Goal: Transaction & Acquisition: Purchase product/service

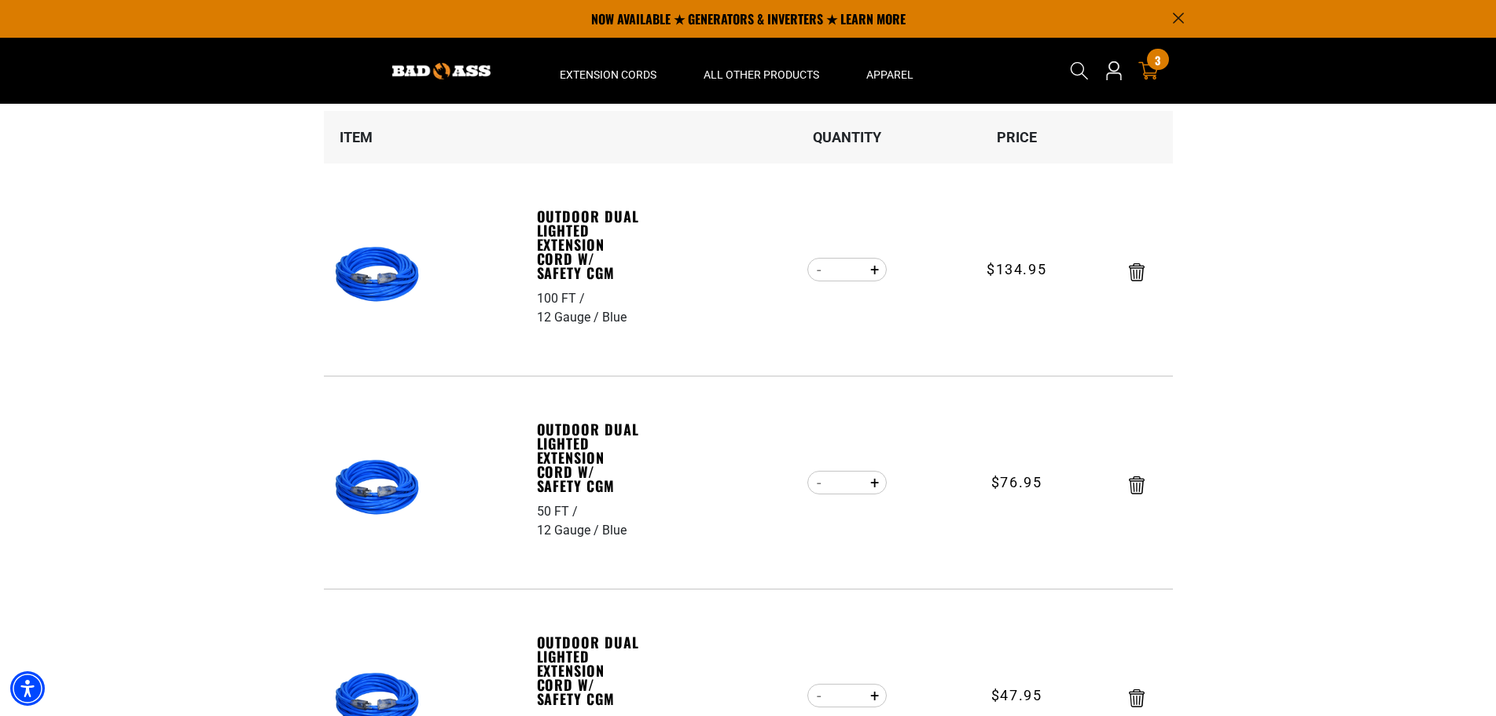
click at [1158, 69] on div "3 3 items" at bounding box center [1157, 59] width 21 height 21
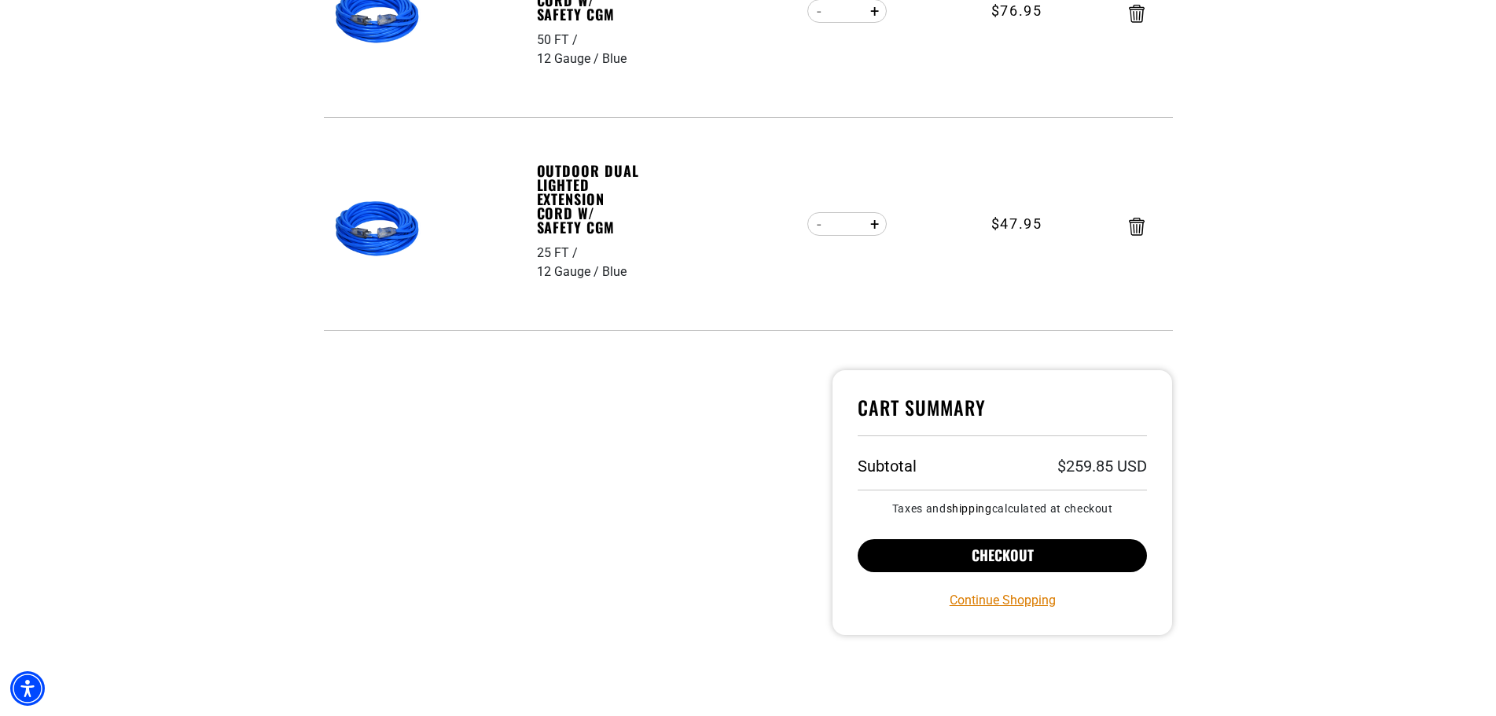
click at [972, 544] on button "Checkout" at bounding box center [1003, 555] width 290 height 33
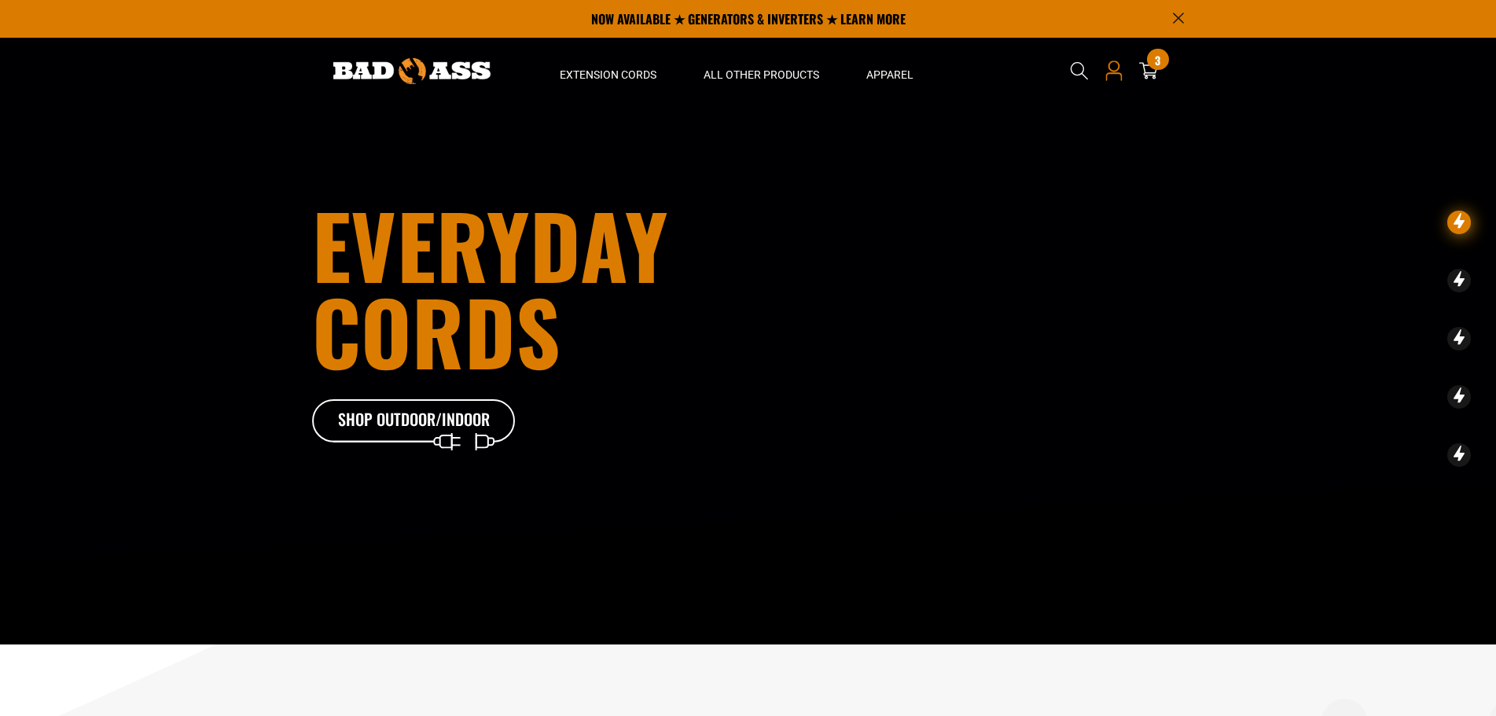
click at [1113, 74] on icon at bounding box center [1114, 77] width 17 height 8
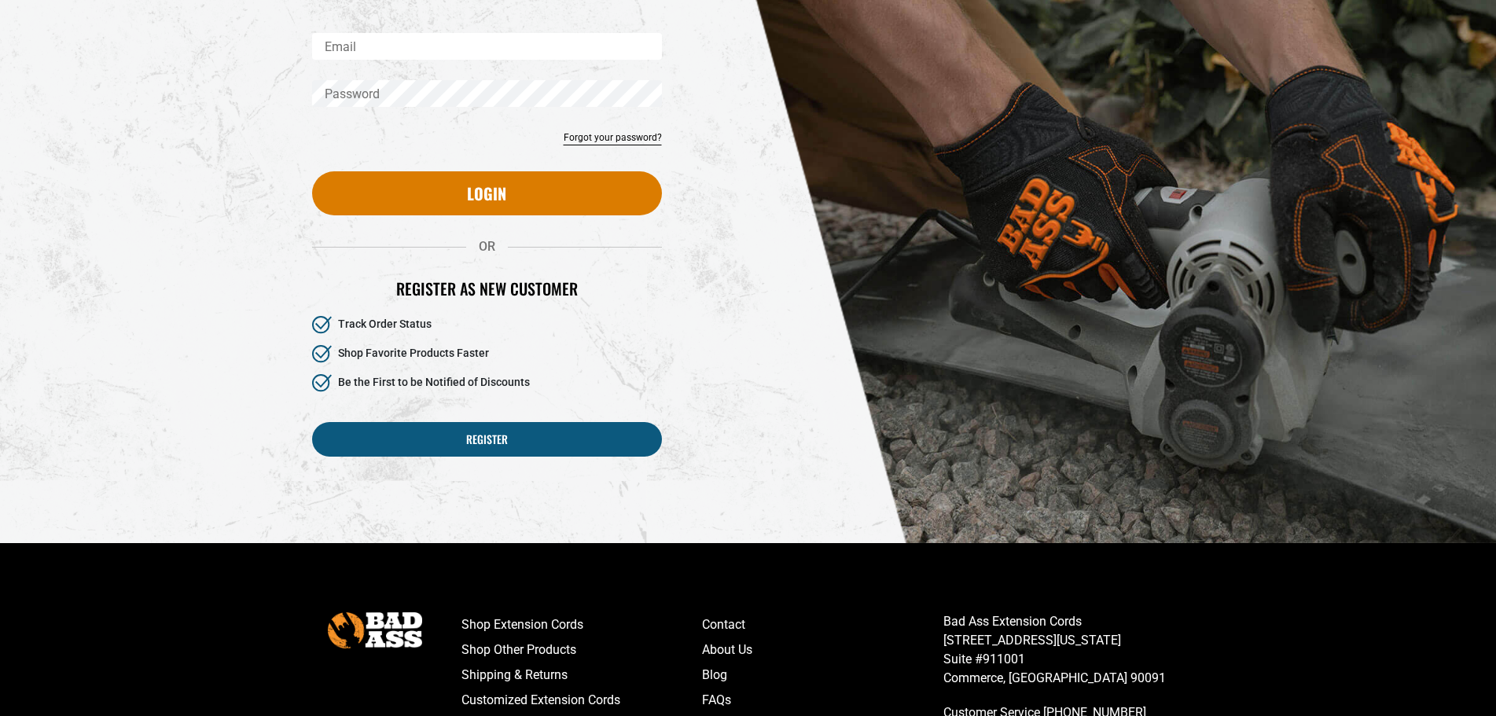
scroll to position [236, 0]
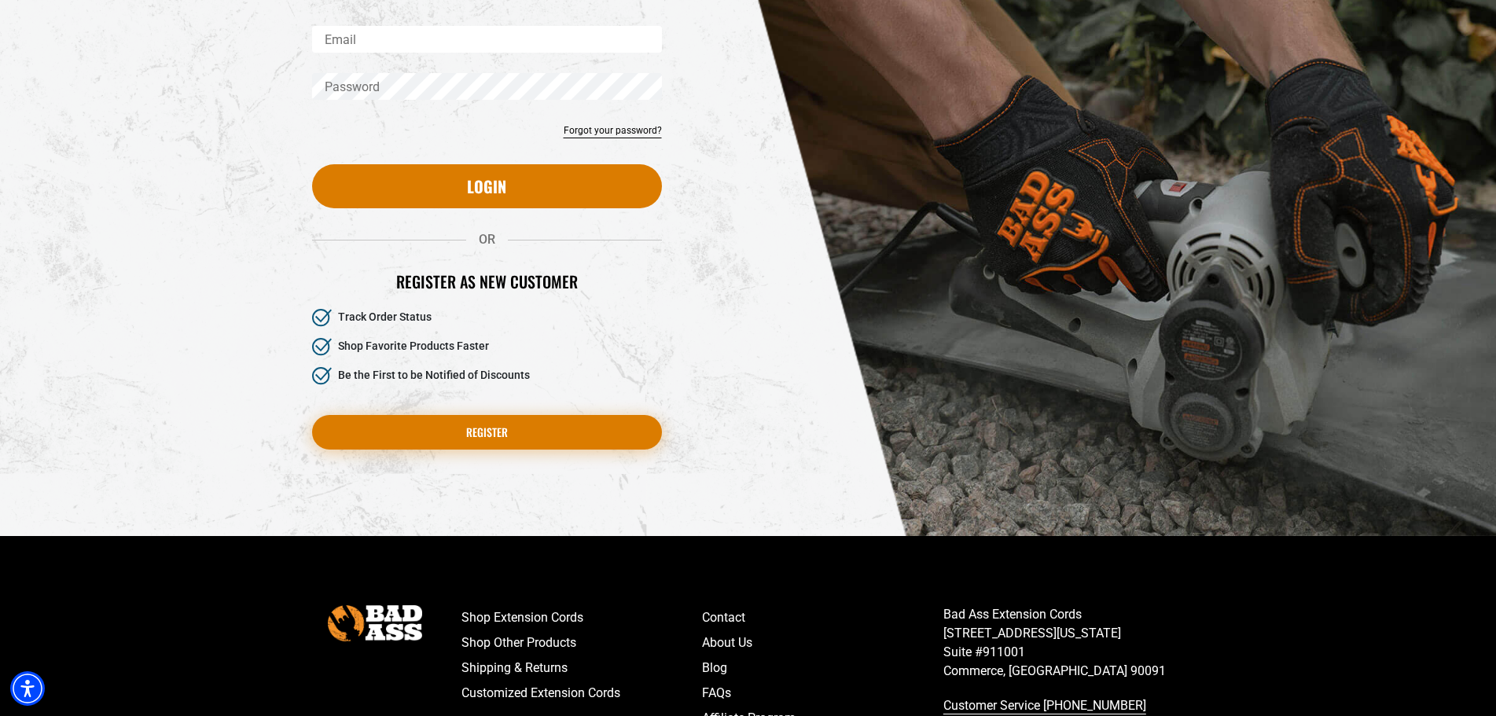
click at [480, 432] on link "Register" at bounding box center [487, 432] width 350 height 35
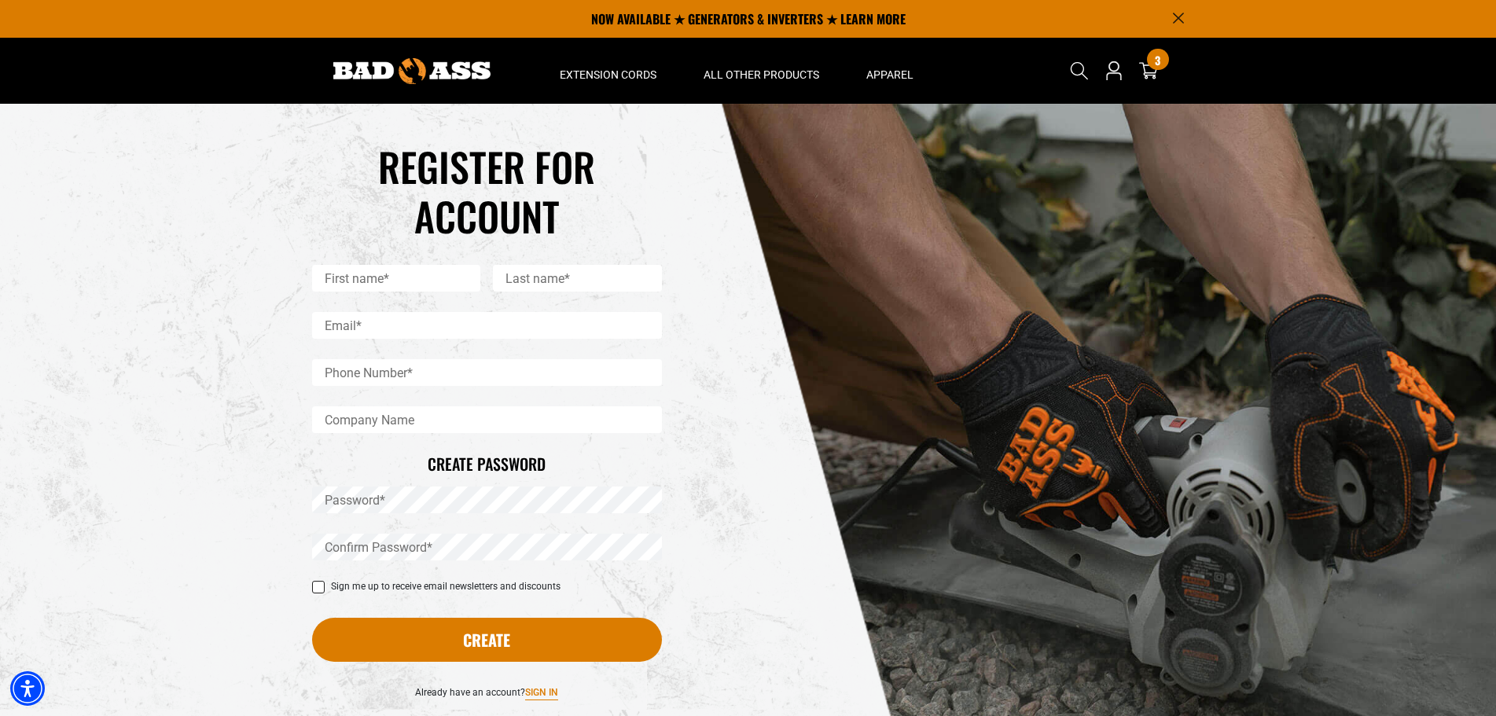
click at [403, 277] on input "First name*" at bounding box center [396, 278] width 169 height 27
click at [464, 326] on input "Email*" at bounding box center [487, 325] width 350 height 27
type input "**********"
type input "******"
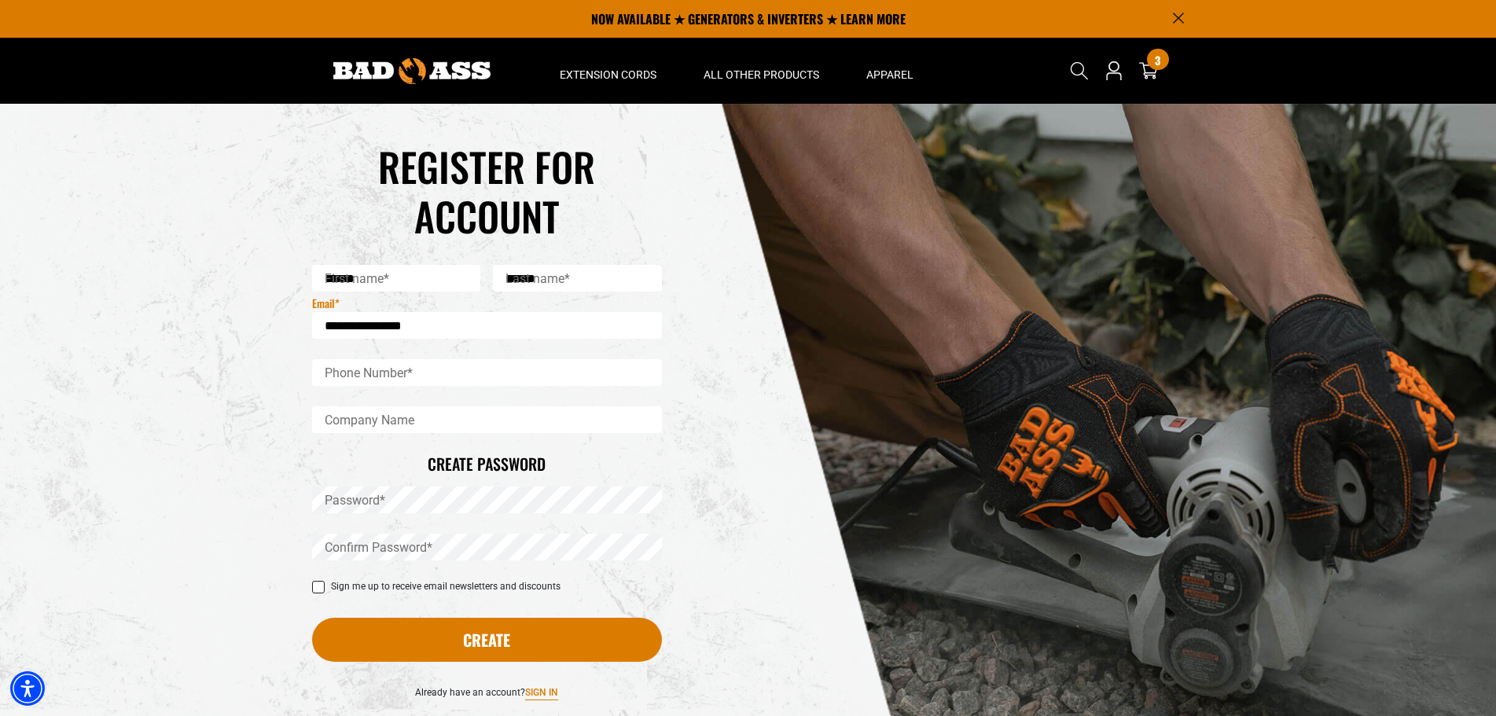
type input "**********"
click at [355, 414] on input "Company Name" at bounding box center [487, 420] width 350 height 27
type input "**********"
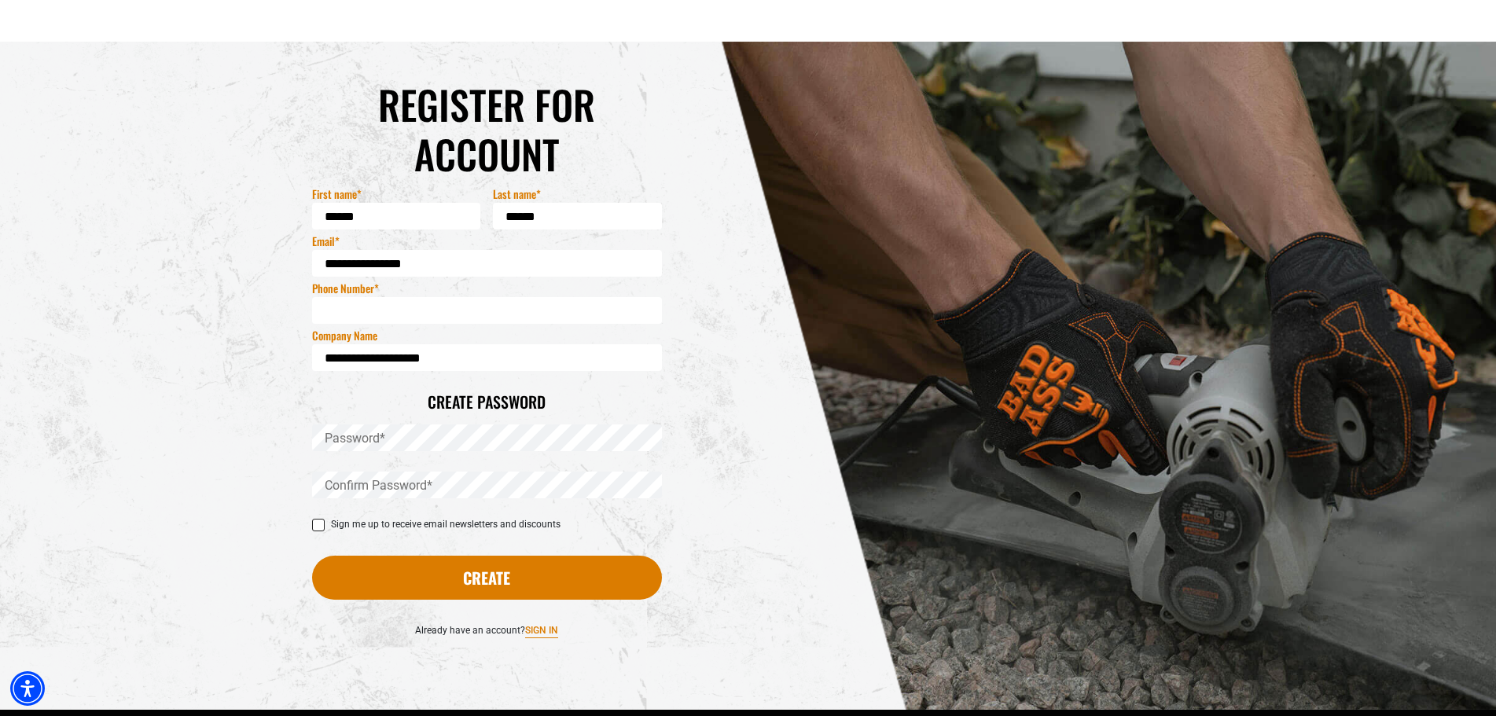
scroll to position [157, 0]
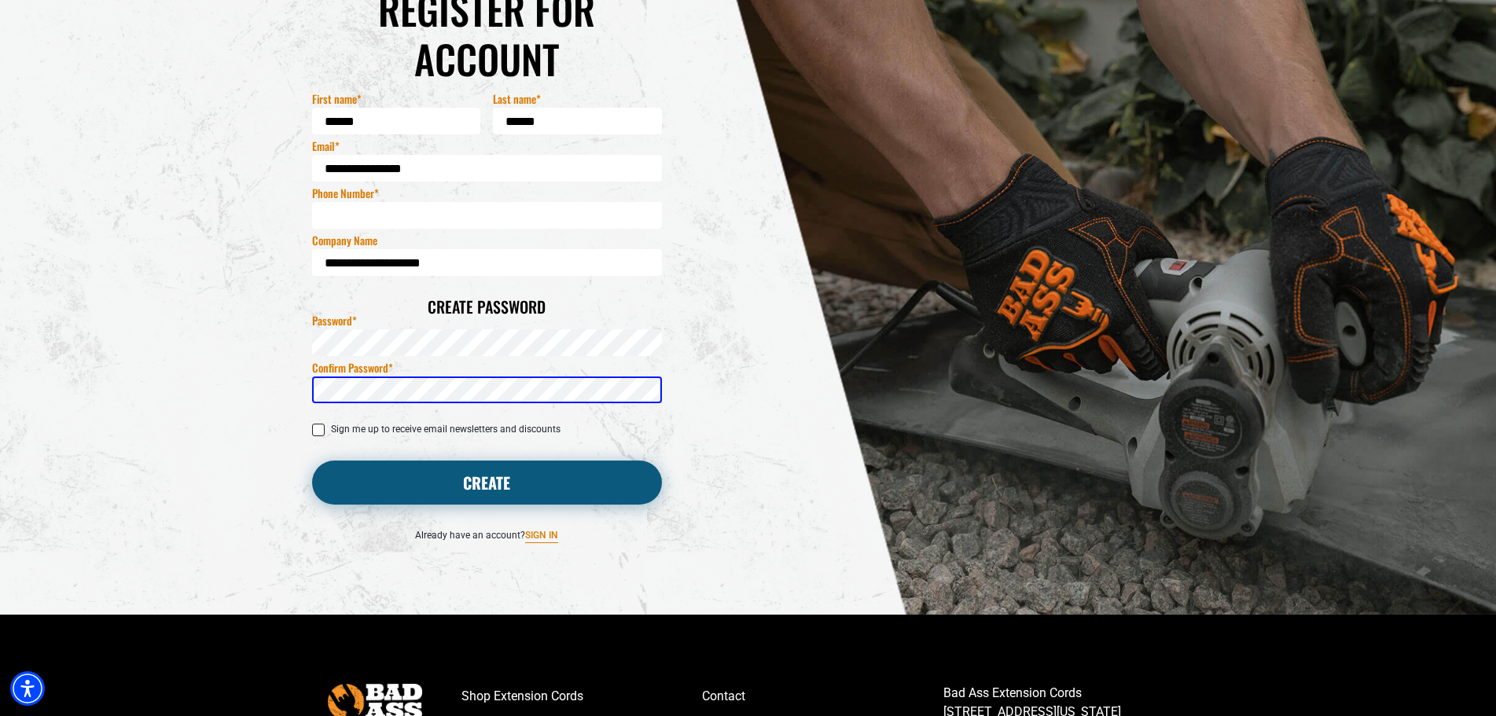
drag, startPoint x: 429, startPoint y: 476, endPoint x: 436, endPoint y: 474, distance: 8.0
click at [429, 475] on button "Create" at bounding box center [487, 483] width 350 height 44
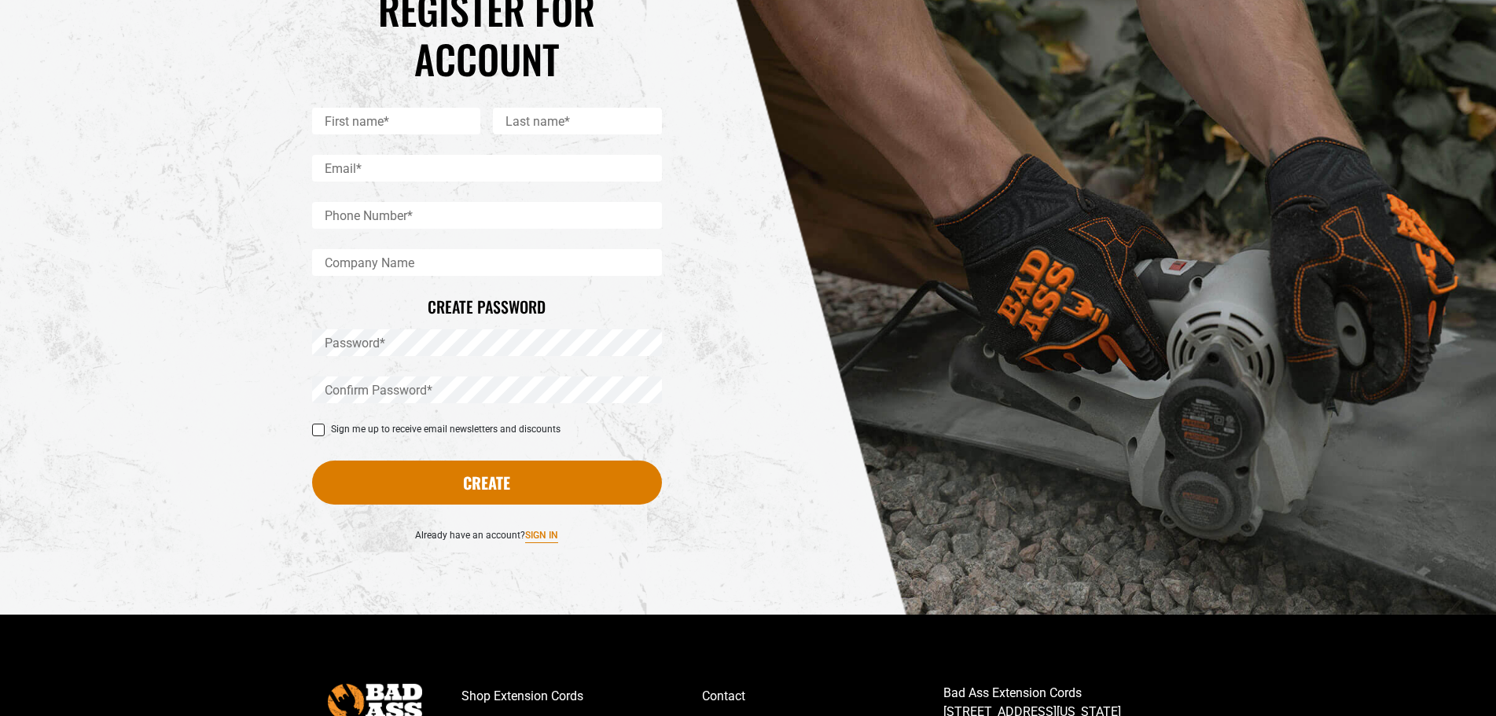
scroll to position [157, 0]
click at [390, 131] on input "First name*" at bounding box center [396, 121] width 169 height 27
click at [409, 122] on input "First name*" at bounding box center [396, 121] width 169 height 27
type input "******"
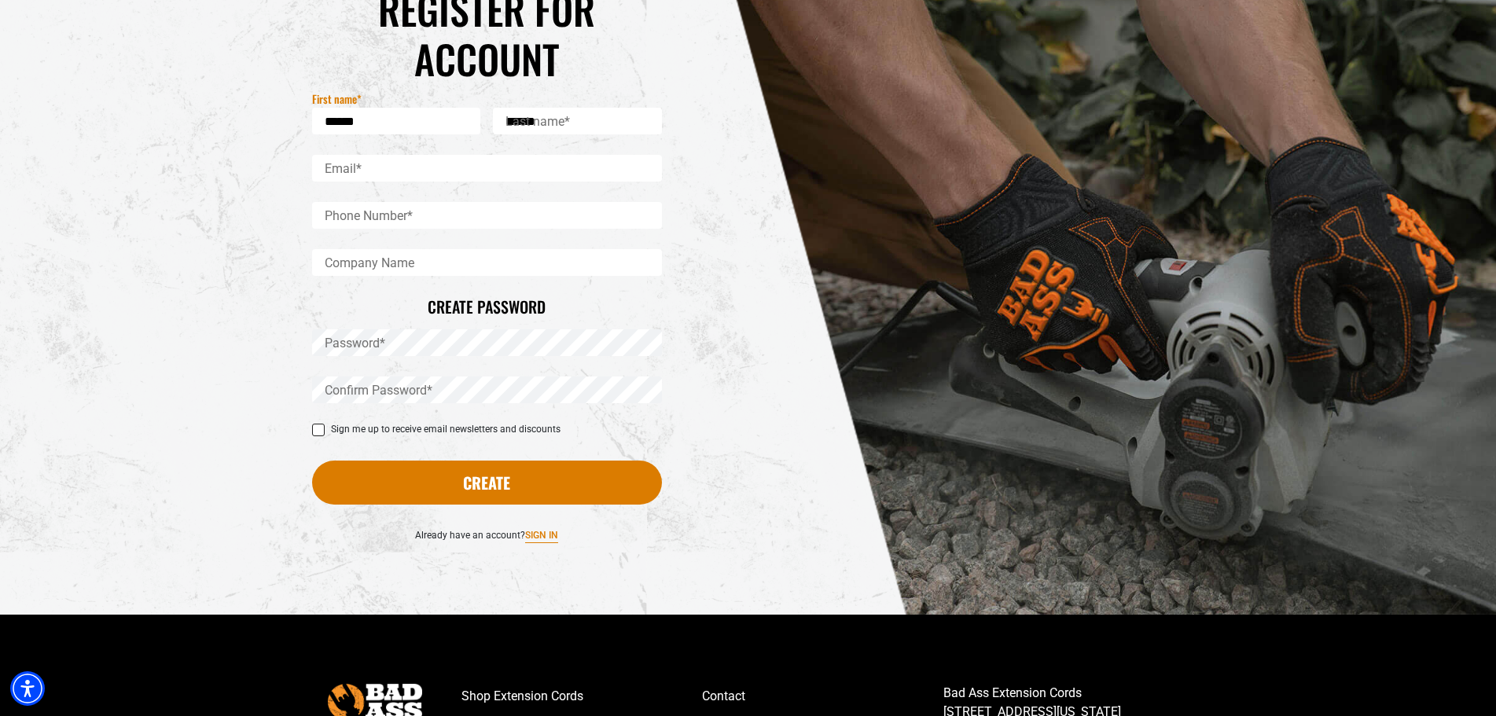
type input "**********"
click at [426, 263] on input "Company Name" at bounding box center [487, 262] width 350 height 27
type input "**********"
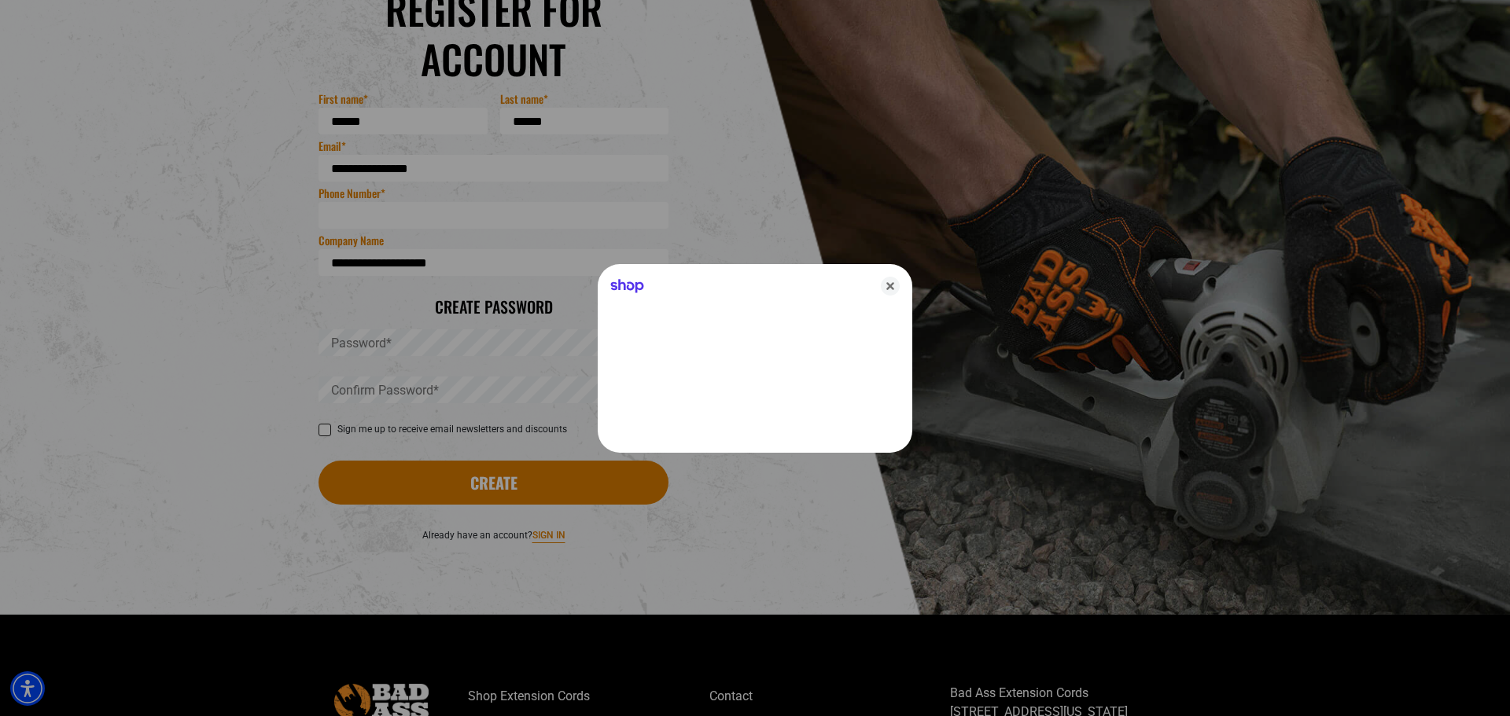
click at [340, 344] on div at bounding box center [755, 358] width 1510 height 716
click at [892, 288] on icon "Close" at bounding box center [890, 286] width 19 height 19
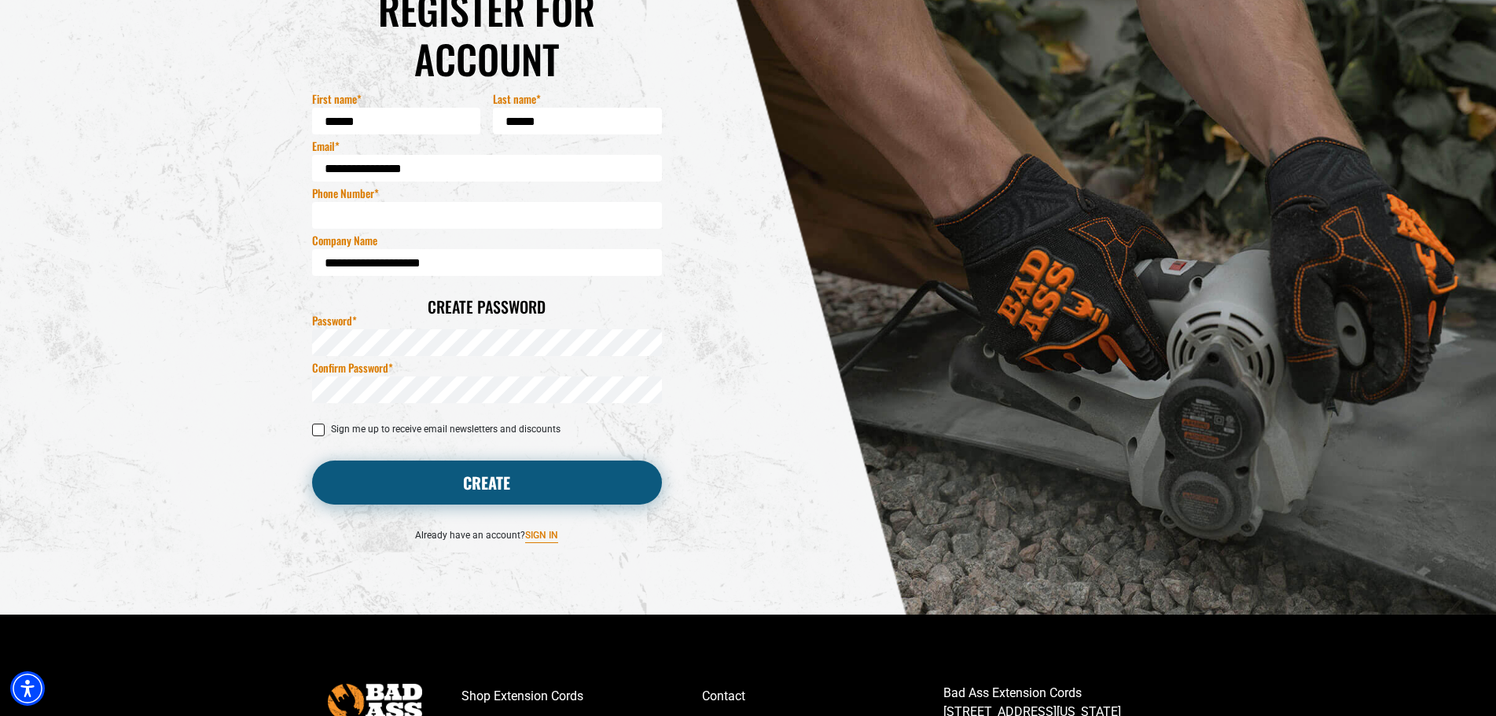
click at [467, 472] on button "Create" at bounding box center [487, 483] width 350 height 44
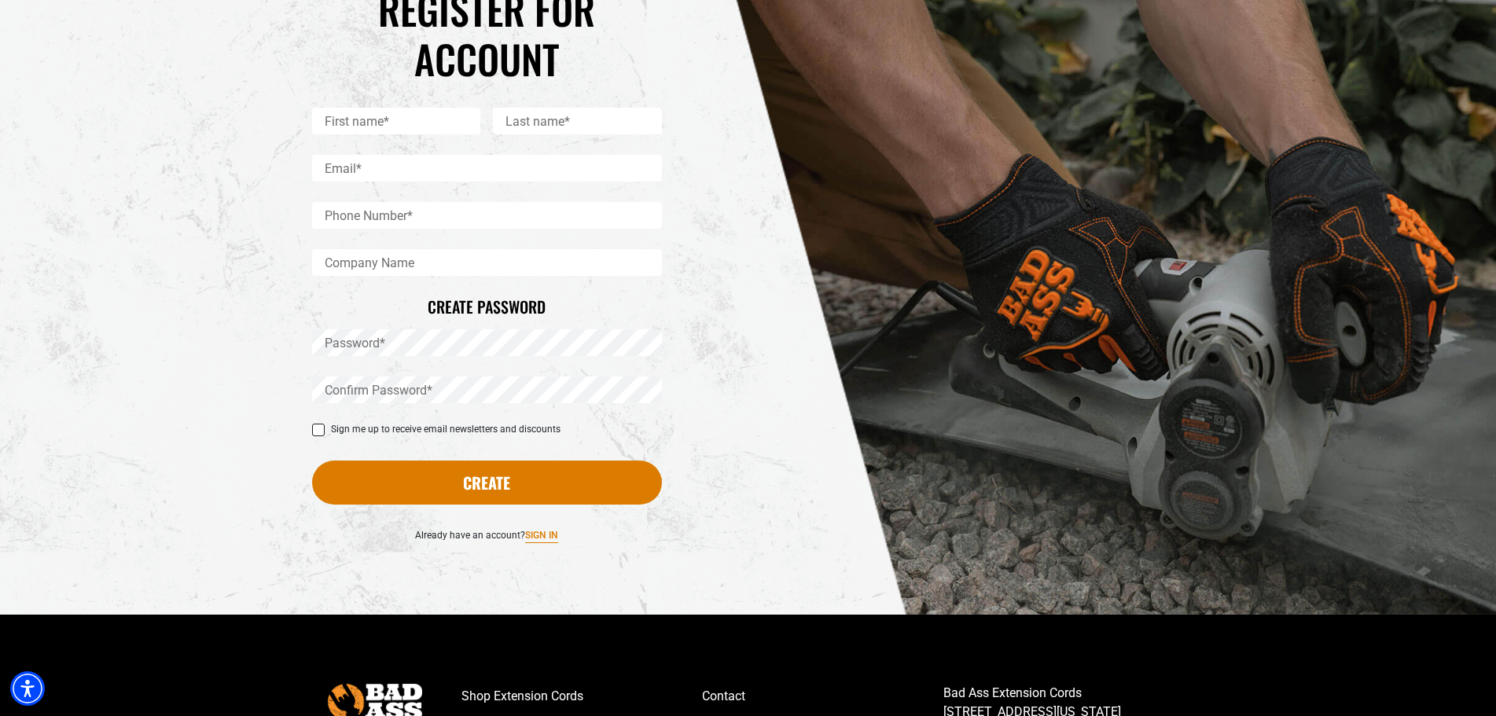
click at [353, 115] on input "First name*" at bounding box center [396, 121] width 169 height 27
click at [357, 164] on input "Email*" at bounding box center [487, 168] width 350 height 27
click at [359, 117] on input "First name*" at bounding box center [396, 121] width 169 height 27
type input "******"
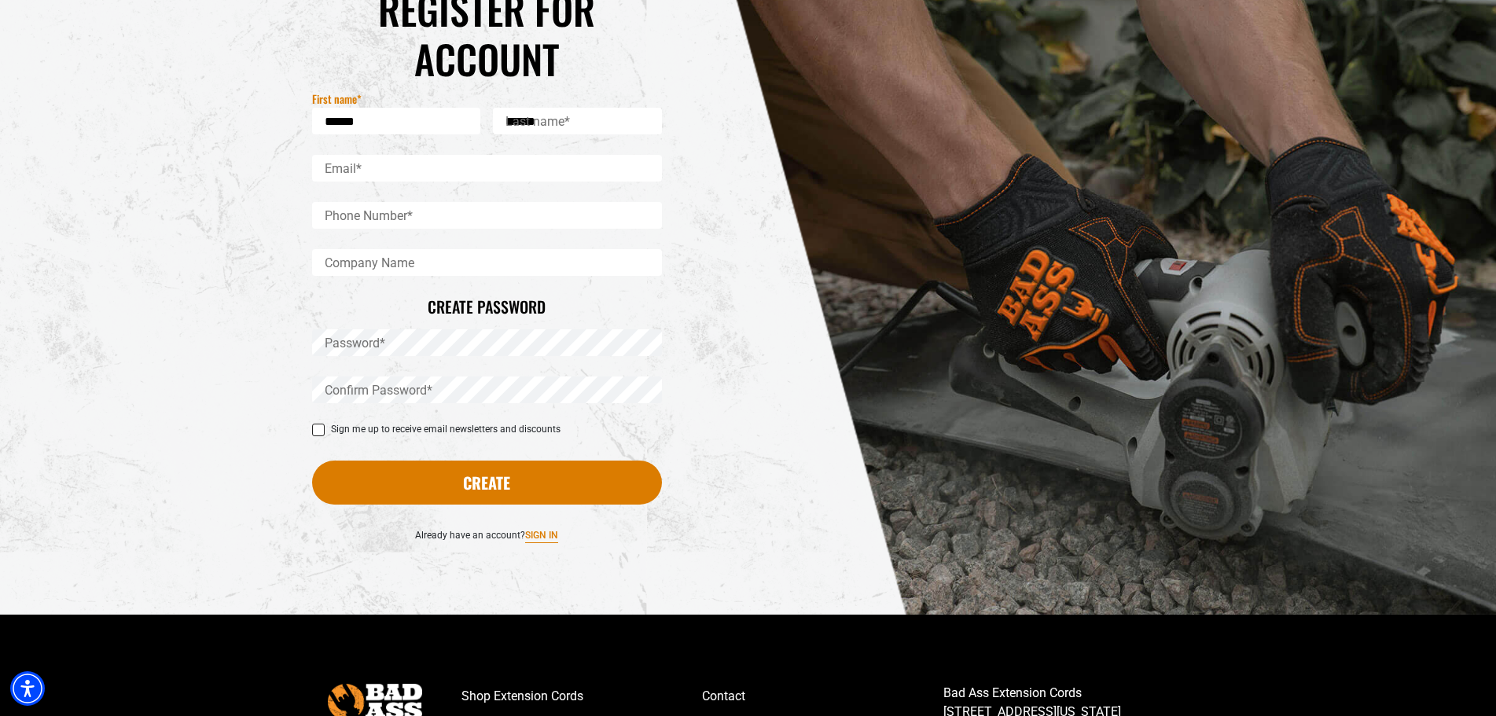
type input "**********"
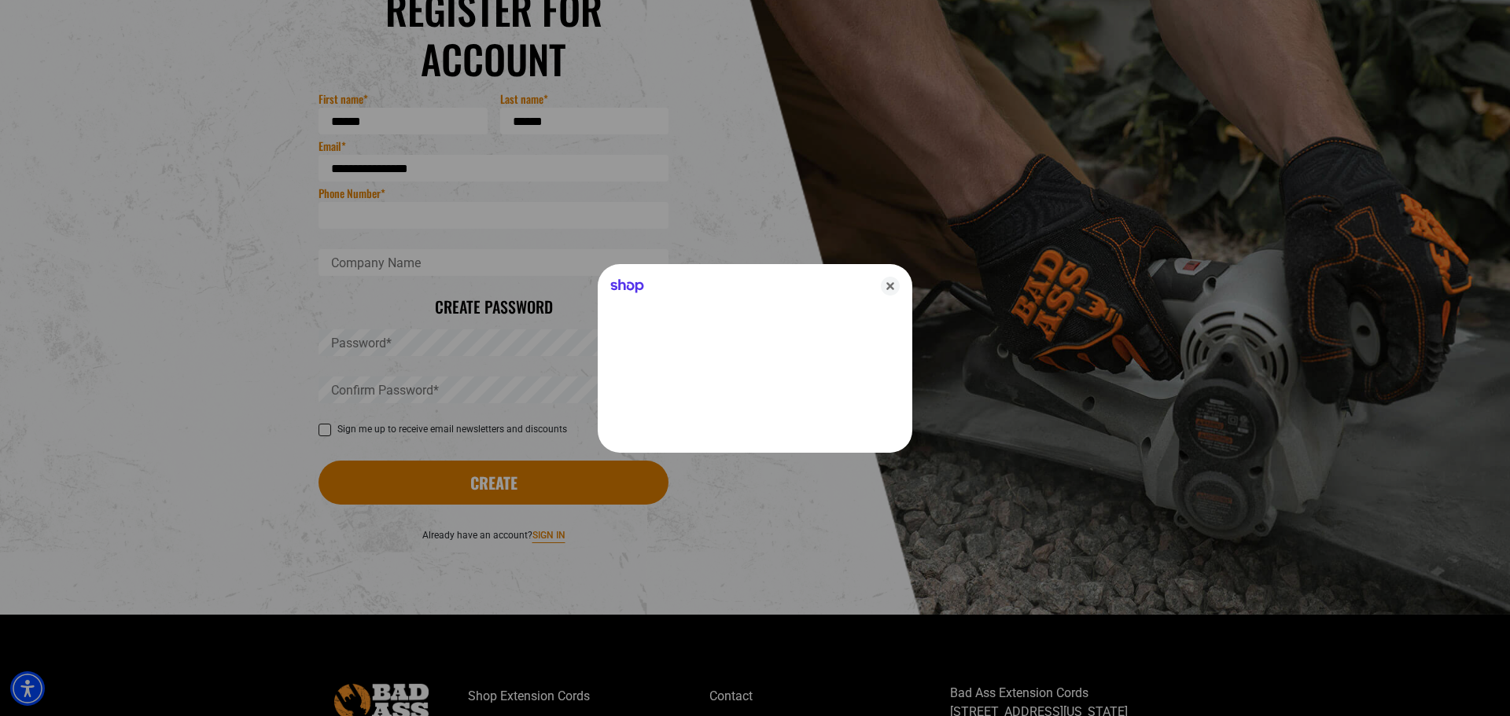
click at [415, 257] on div at bounding box center [755, 358] width 1510 height 716
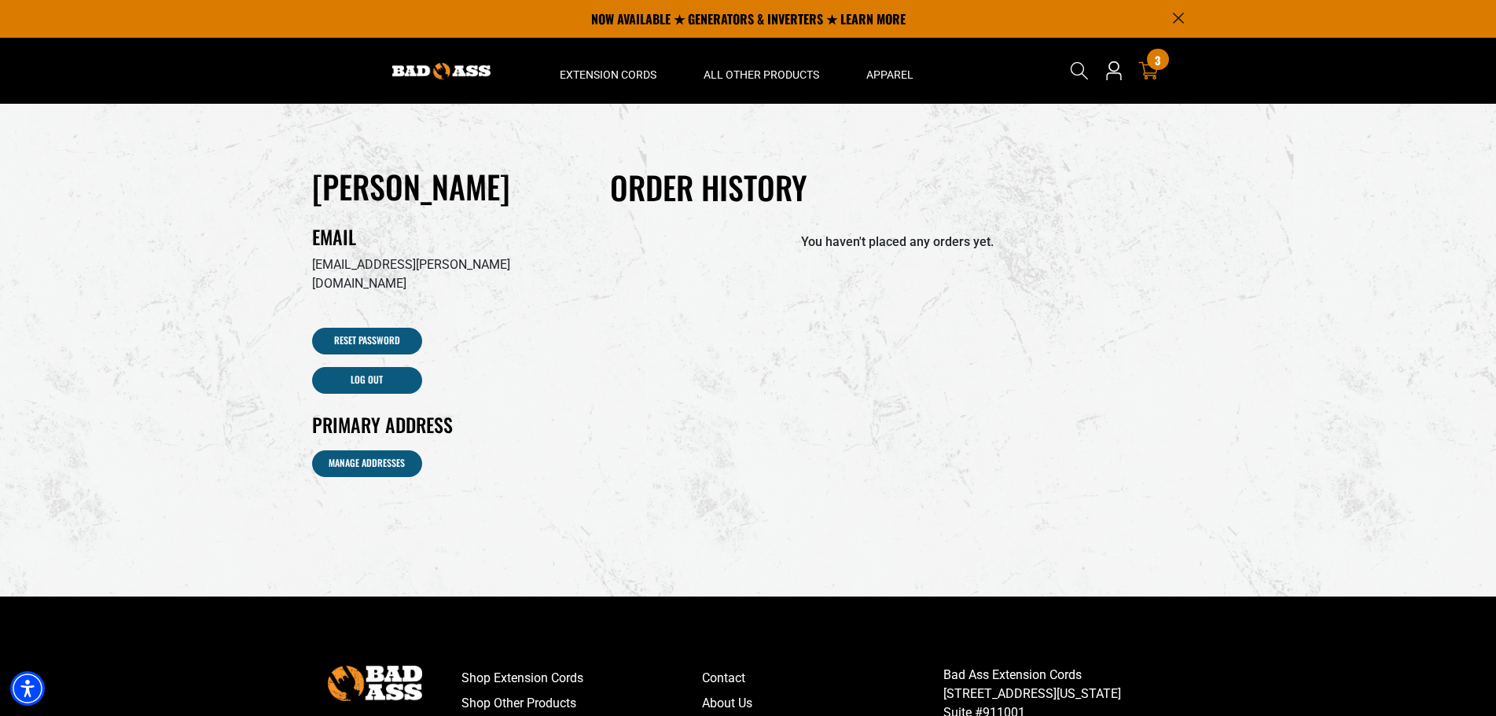
click at [1150, 72] on icon at bounding box center [1149, 71] width 20 height 20
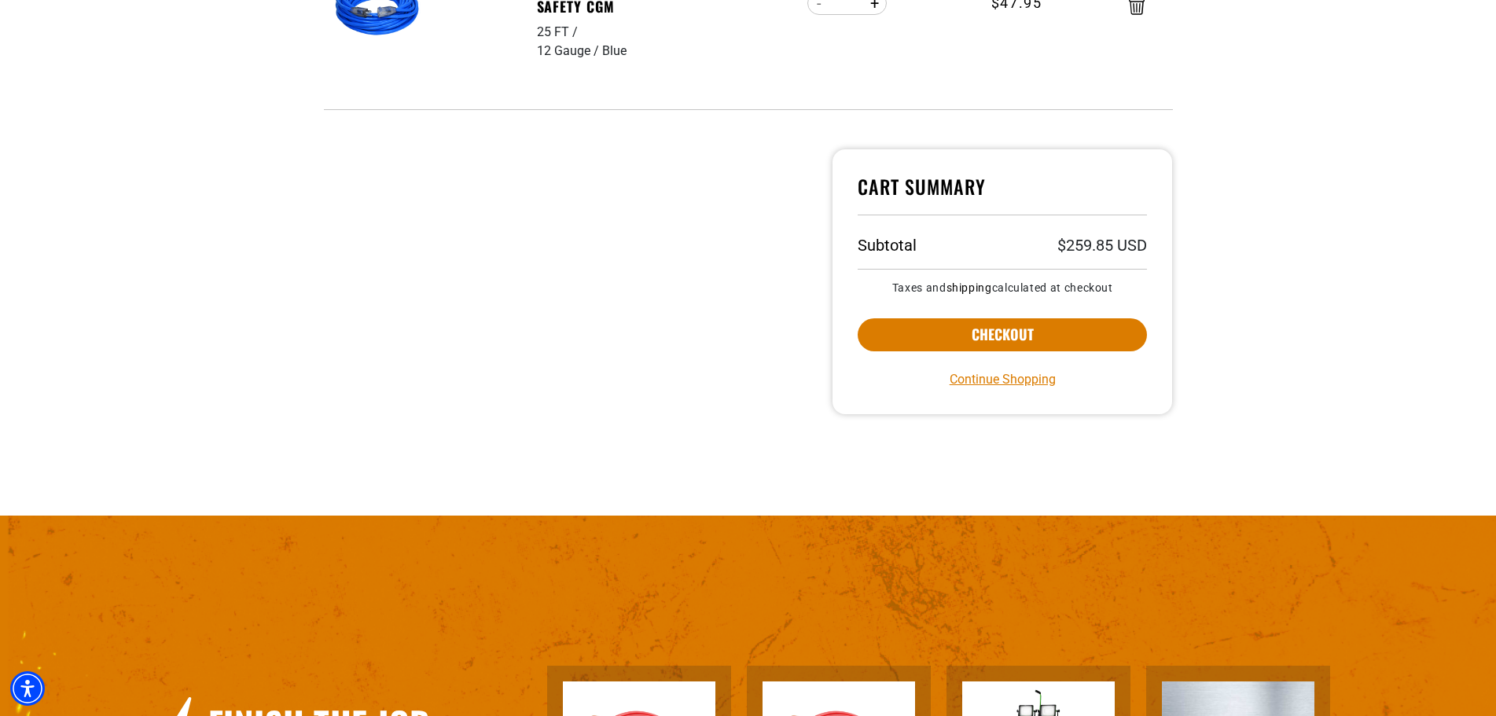
scroll to position [865, 0]
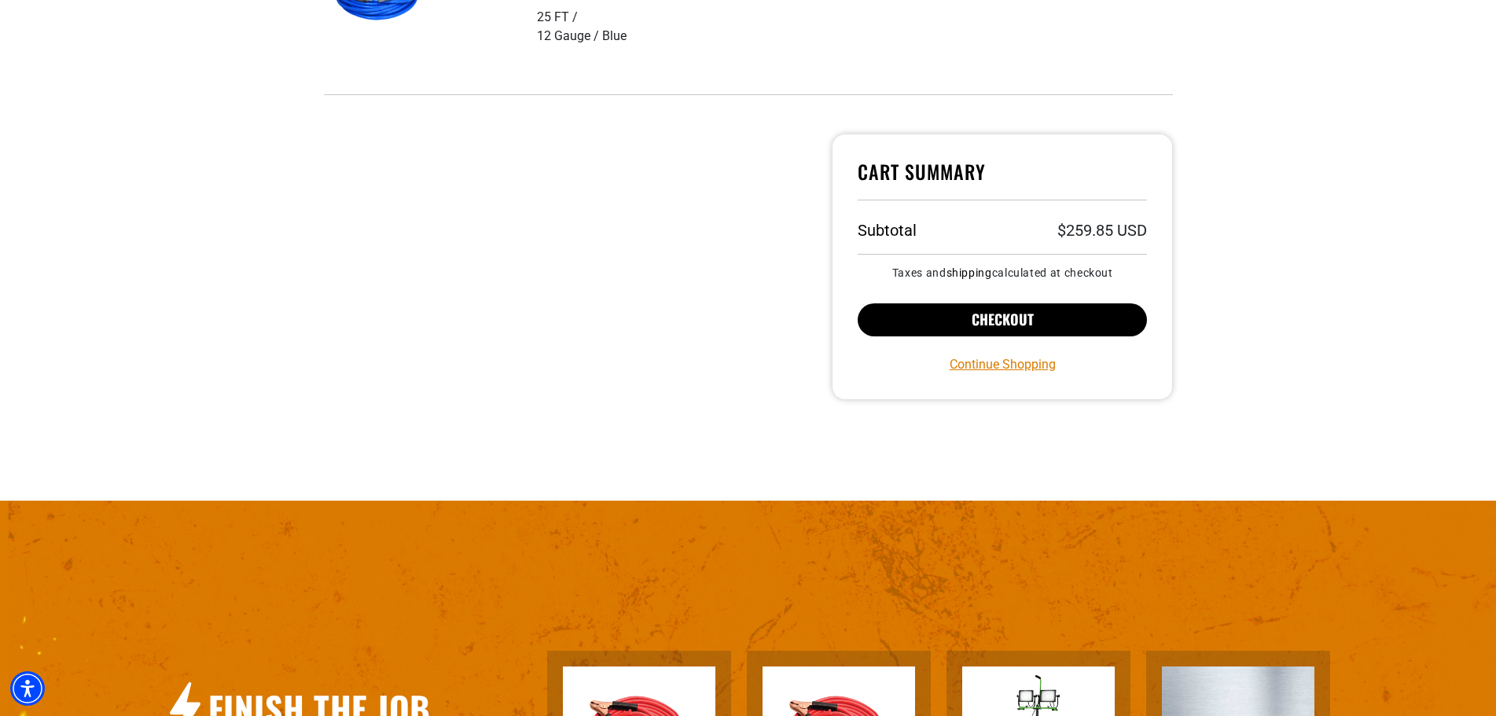
click at [1034, 328] on button "Checkout" at bounding box center [1003, 320] width 290 height 33
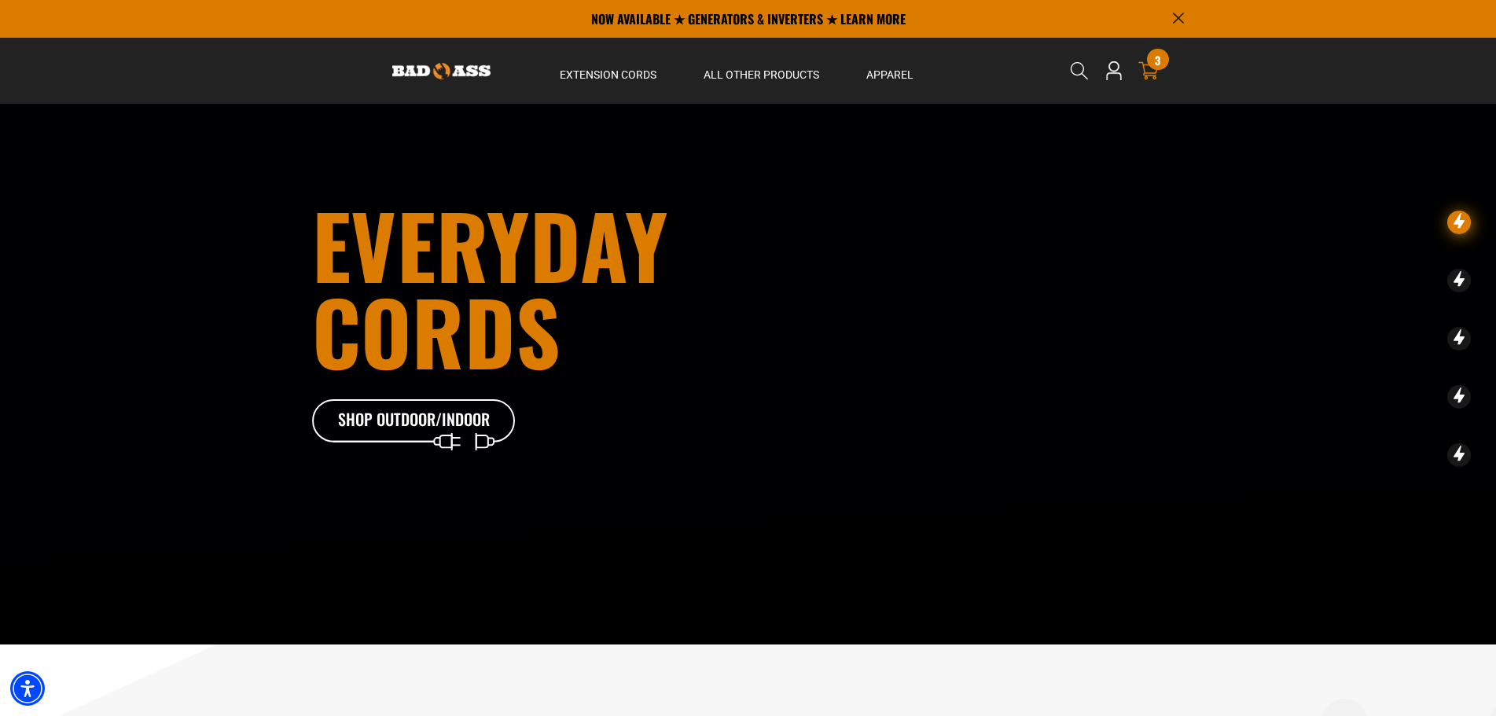
click at [1160, 75] on link "Cart 3 3 items" at bounding box center [1148, 70] width 25 height 19
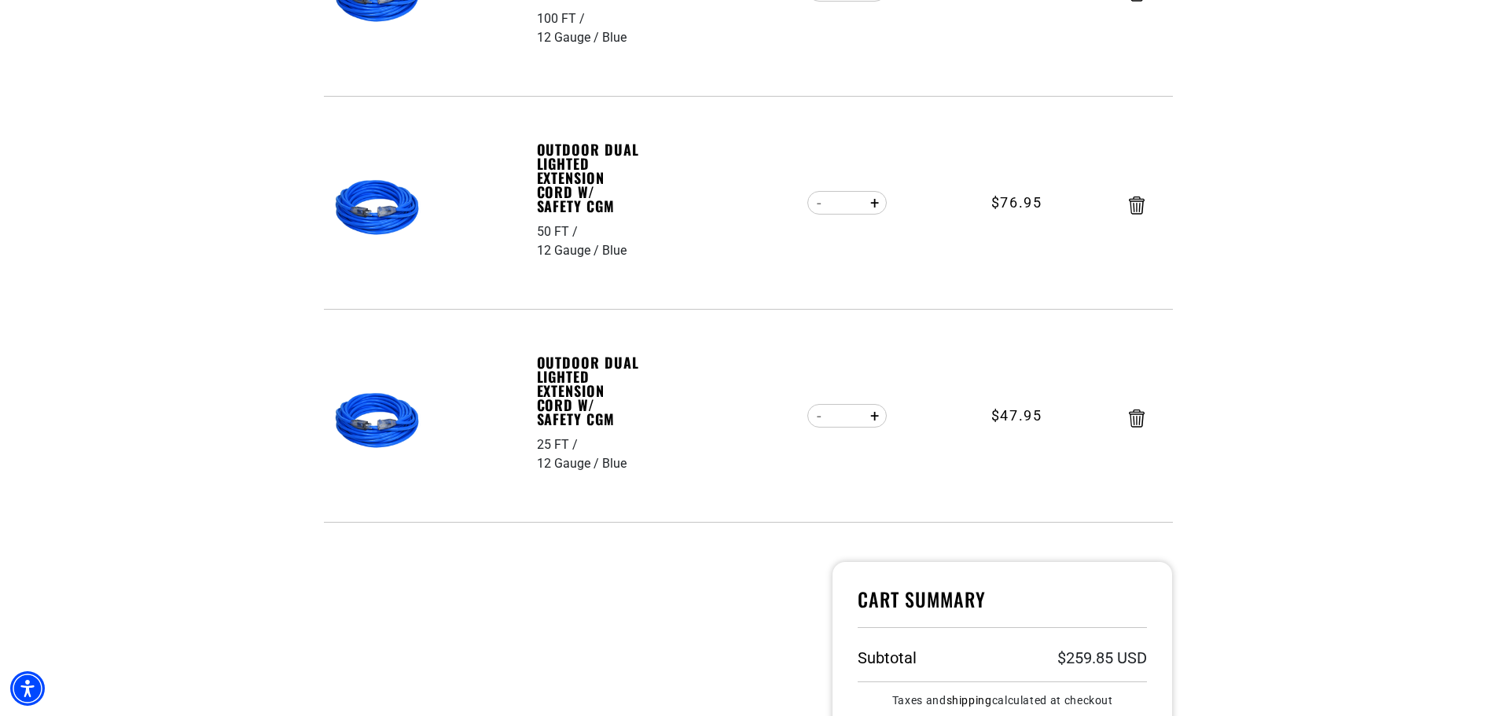
scroll to position [472, 0]
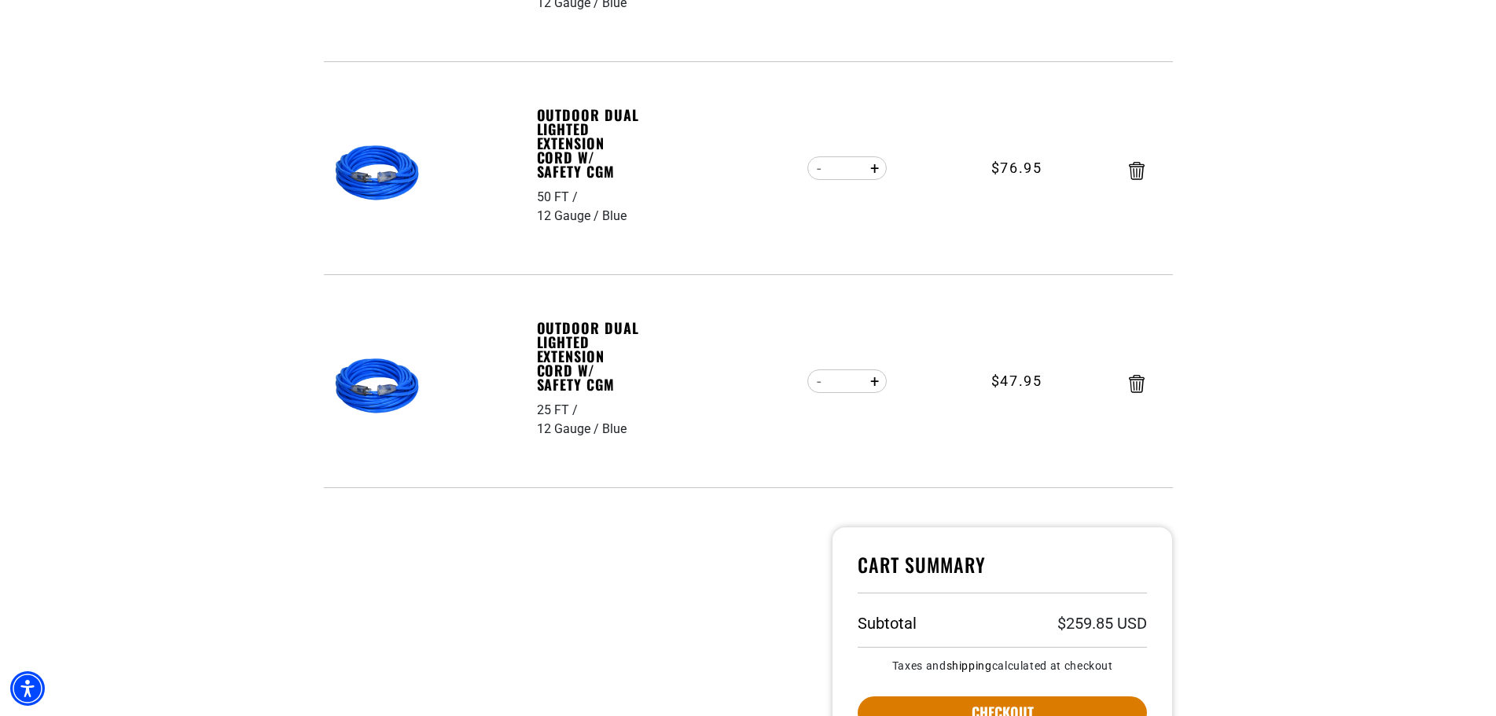
click at [388, 395] on img at bounding box center [379, 387] width 99 height 99
click at [581, 354] on link "Outdoor Dual Lighted Extension Cord w/ Safety CGM" at bounding box center [591, 356] width 109 height 71
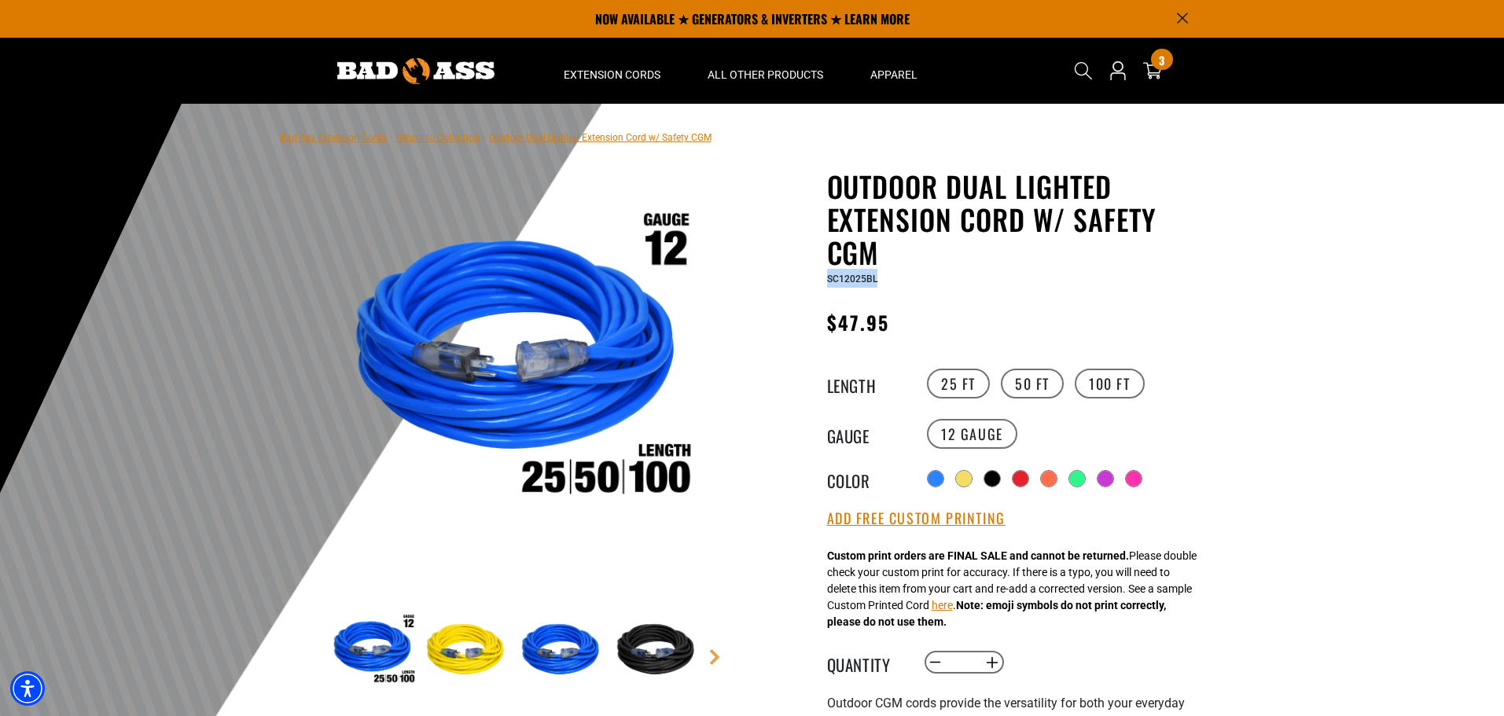
drag, startPoint x: 878, startPoint y: 279, endPoint x: 864, endPoint y: 283, distance: 14.7
click at [829, 281] on div "SC12025BL" at bounding box center [1019, 278] width 385 height 19
copy span "SC12025BL"
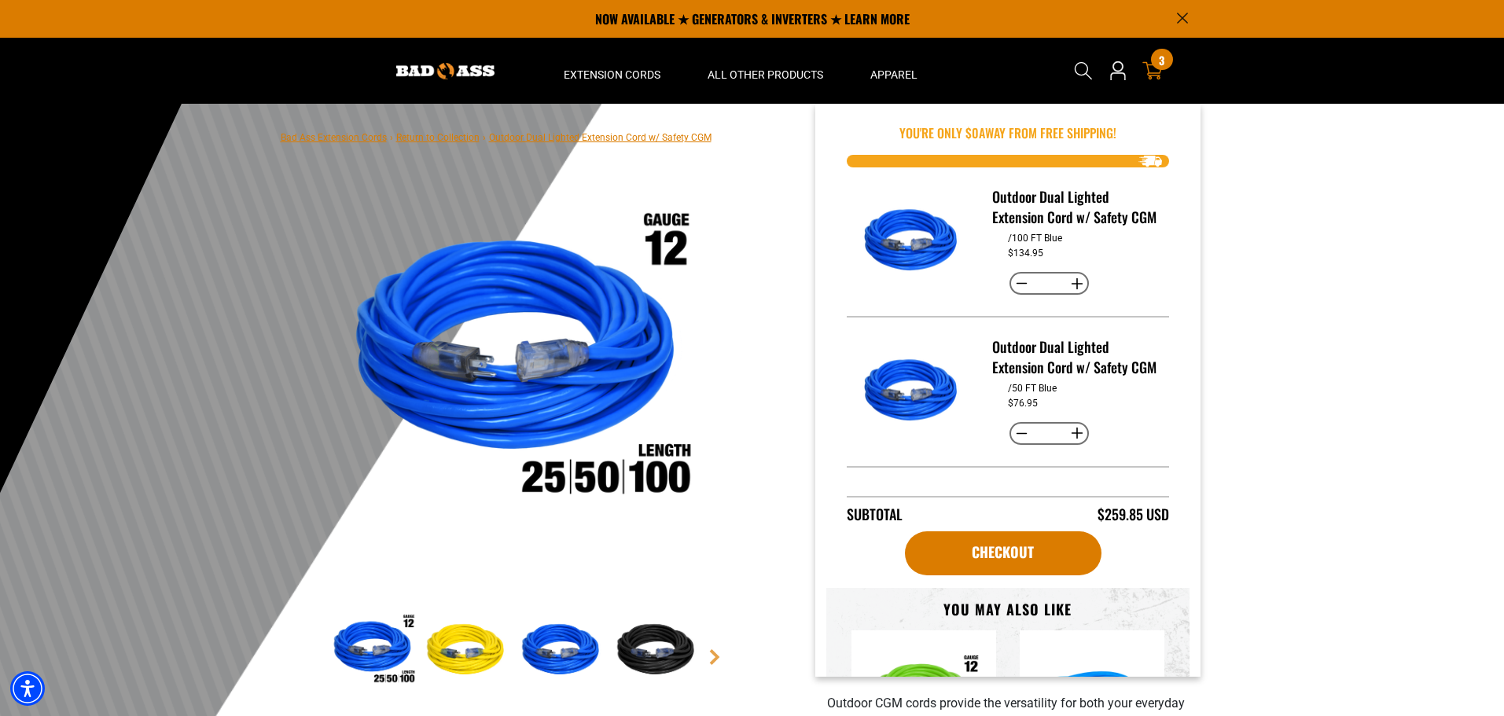
click at [1161, 60] on span "3" at bounding box center [1162, 60] width 6 height 12
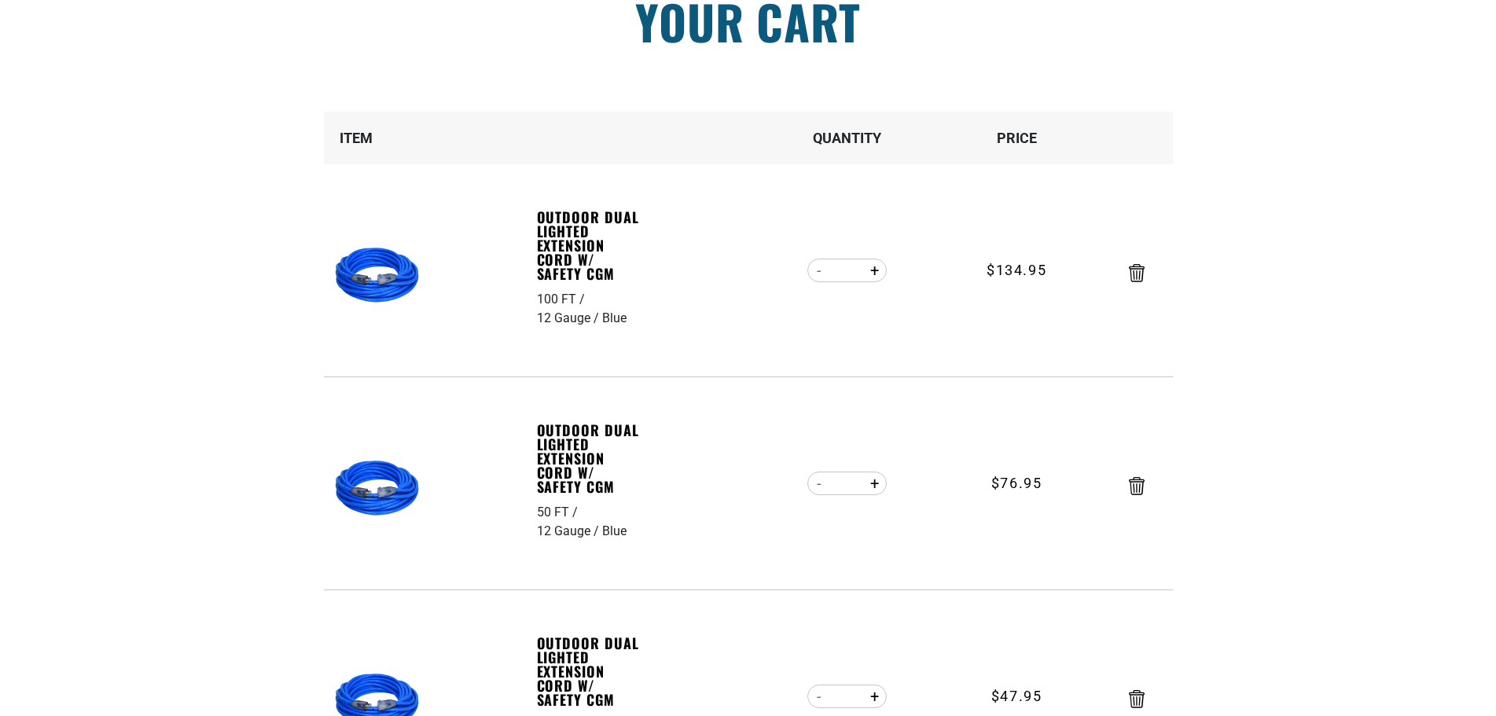
scroll to position [157, 0]
click at [586, 458] on link "Outdoor Dual Lighted Extension Cord w/ Safety CGM" at bounding box center [591, 457] width 109 height 71
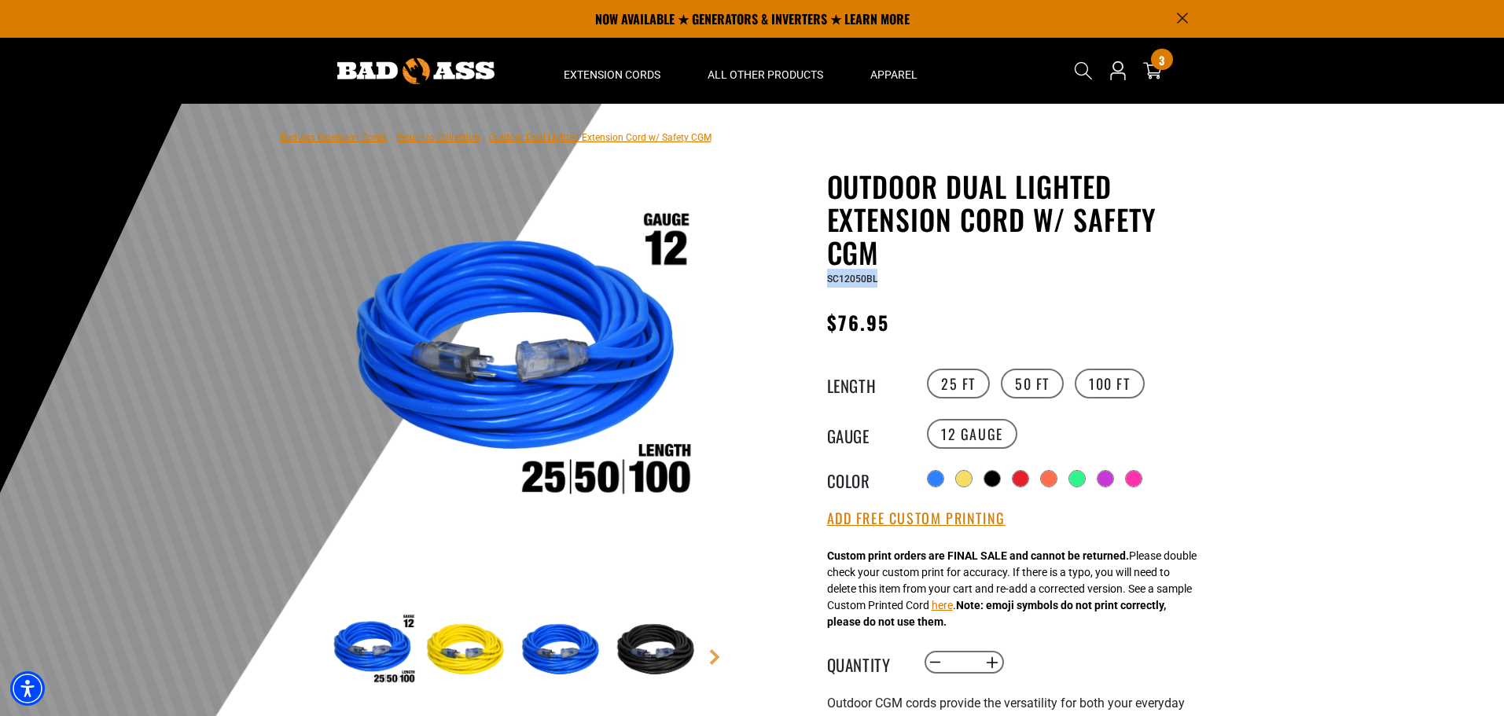
drag, startPoint x: 877, startPoint y: 281, endPoint x: 829, endPoint y: 283, distance: 48.0
click at [829, 283] on div "SC12050BL" at bounding box center [1019, 278] width 385 height 19
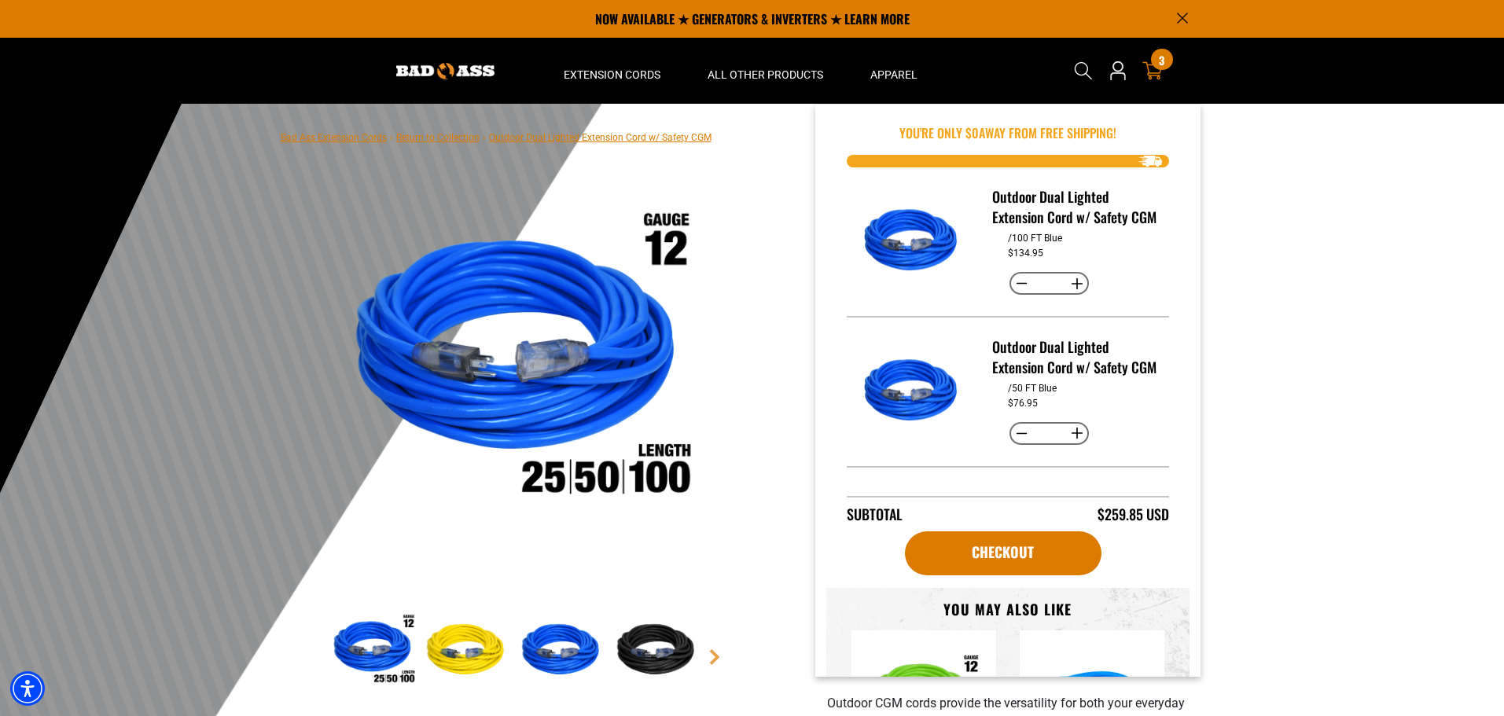
click at [1156, 71] on icon at bounding box center [1152, 71] width 20 height 20
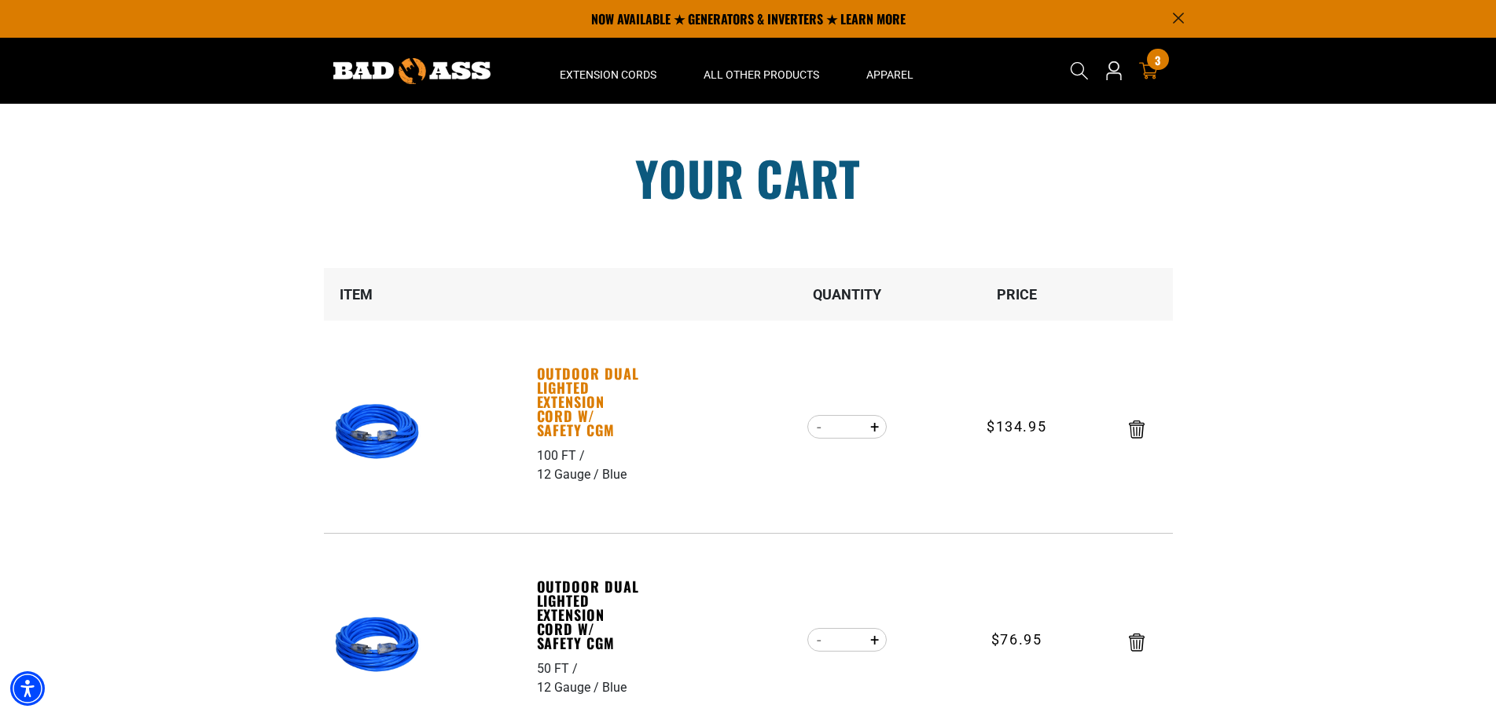
click at [579, 401] on link "Outdoor Dual Lighted Extension Cord w/ Safety CGM" at bounding box center [591, 401] width 109 height 71
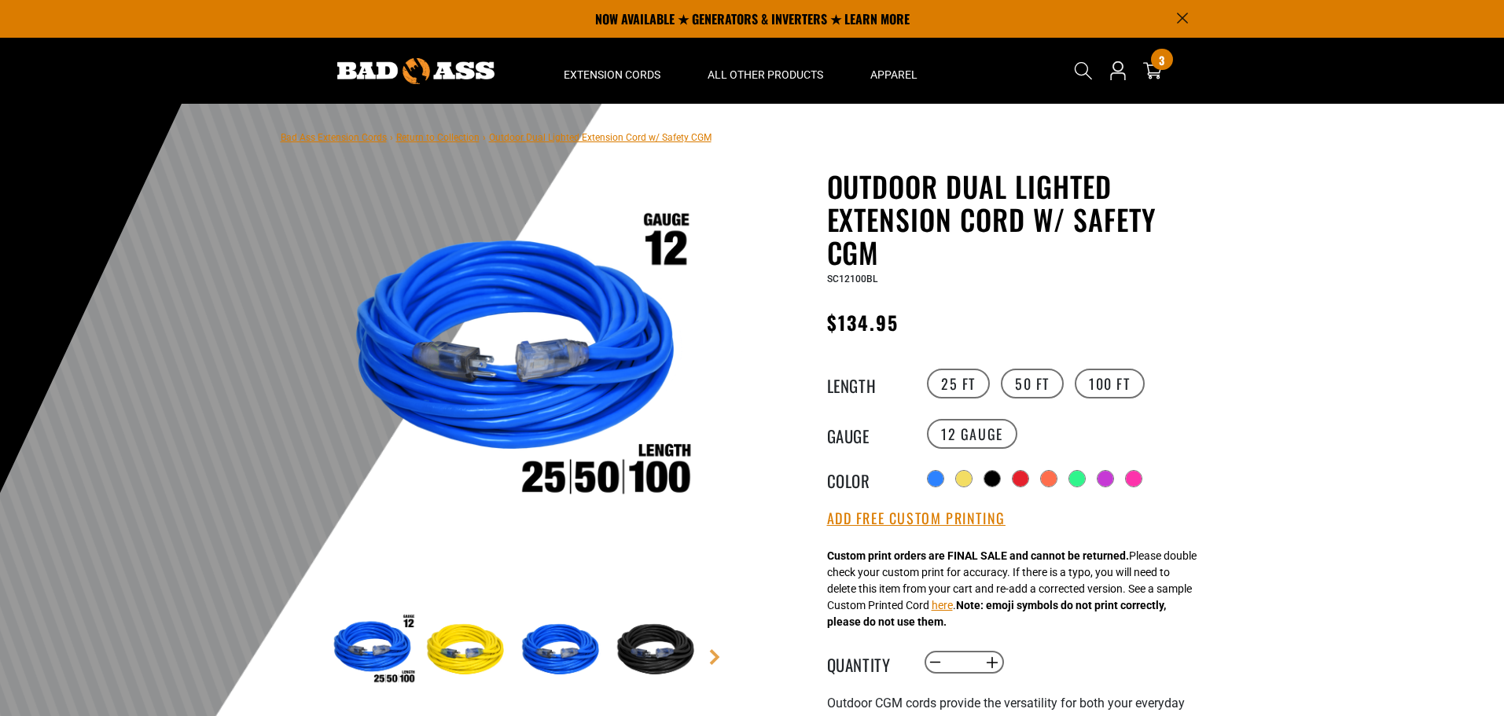
click at [881, 282] on div "SC12100BL" at bounding box center [1019, 278] width 385 height 19
drag, startPoint x: 881, startPoint y: 279, endPoint x: 819, endPoint y: 281, distance: 61.4
click at [819, 281] on div "Outdoor Dual Lighted Extension Cord w/ Safety CGM Outdoor Dual Lighted Extensio…" at bounding box center [988, 623] width 448 height 907
copy span "SC12100BL"
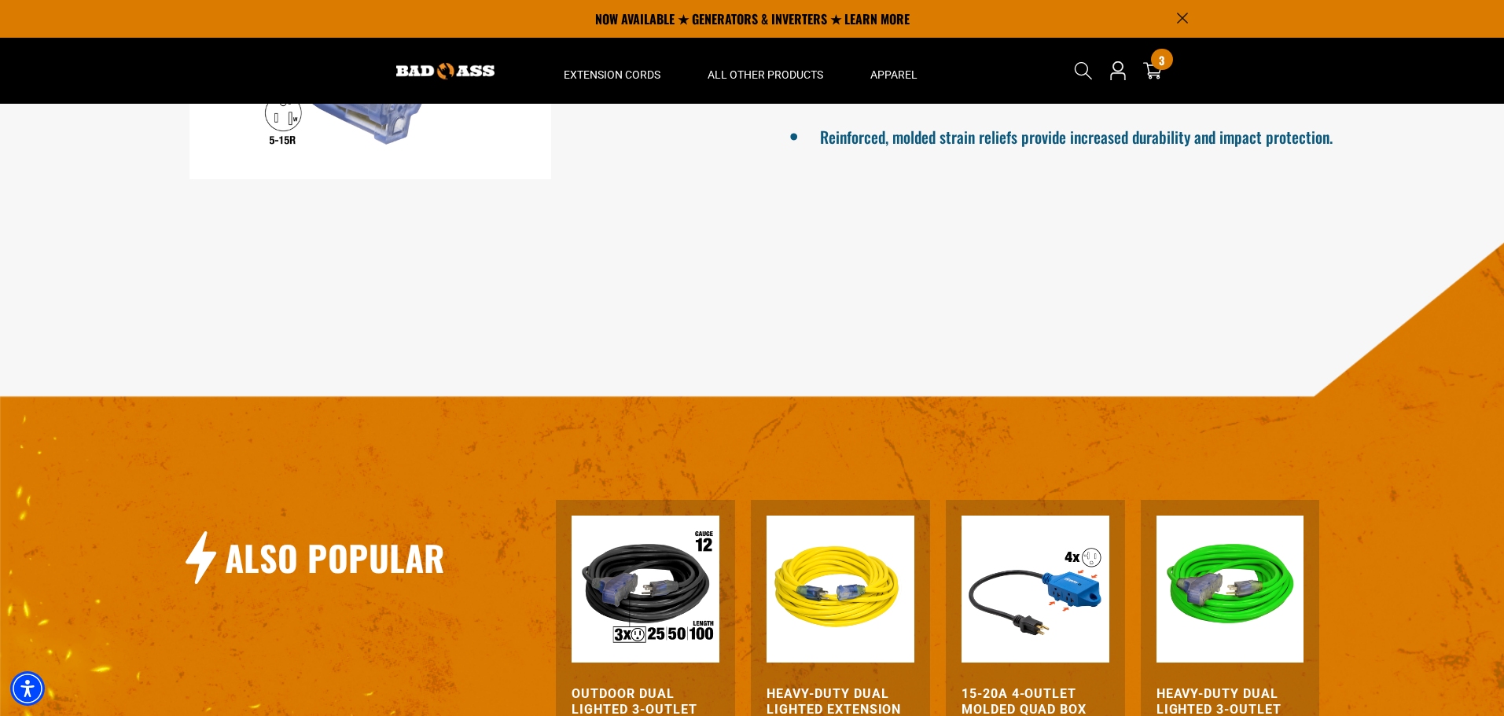
scroll to position [944, 0]
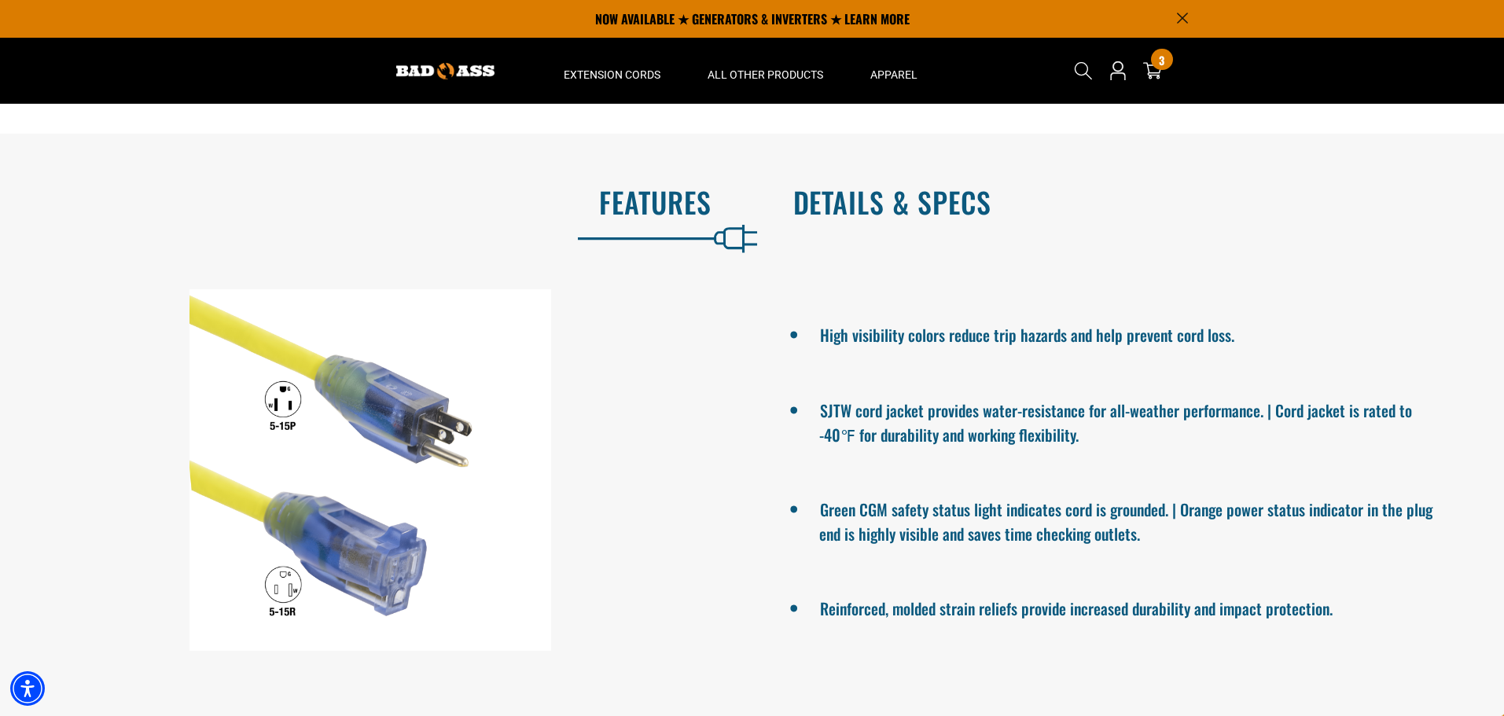
click at [855, 219] on h2 "Details & Specs" at bounding box center [1132, 202] width 679 height 33
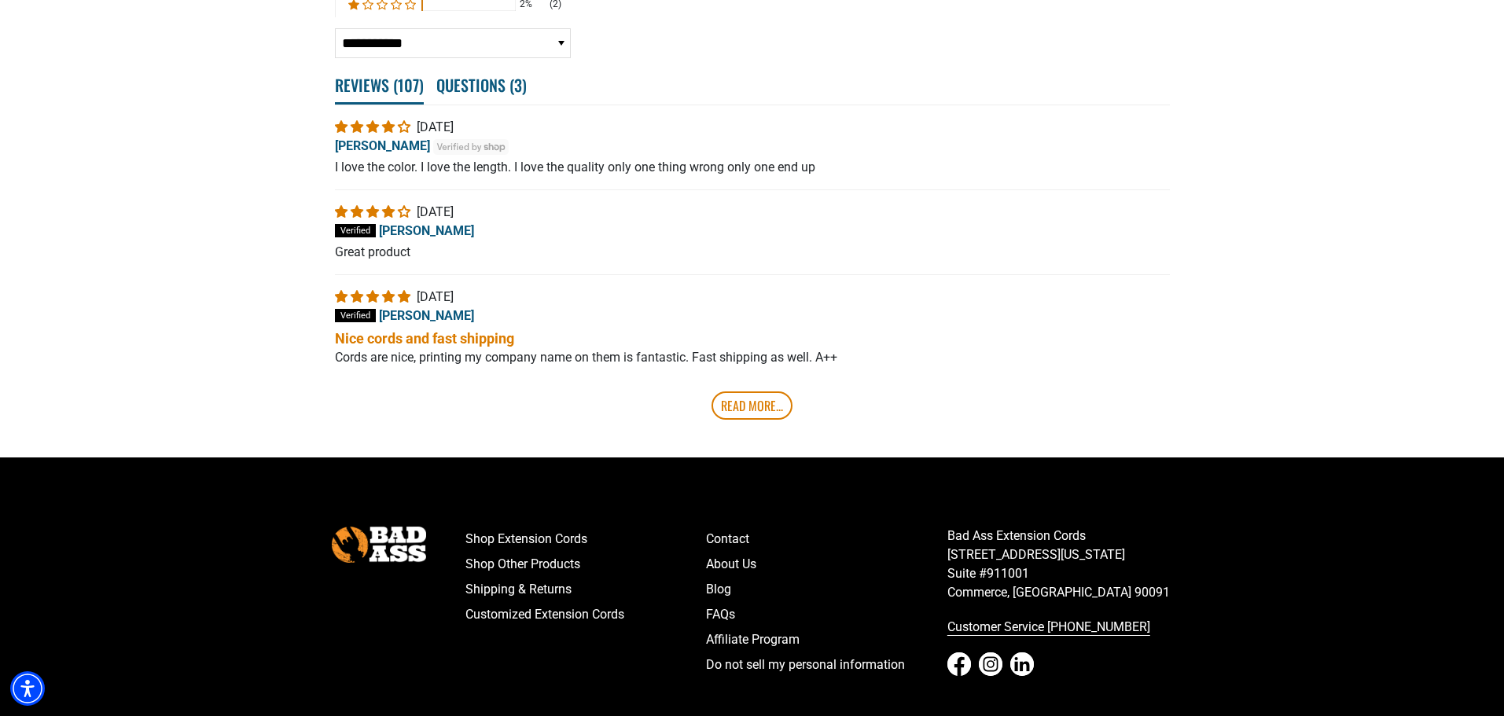
scroll to position [2909, 0]
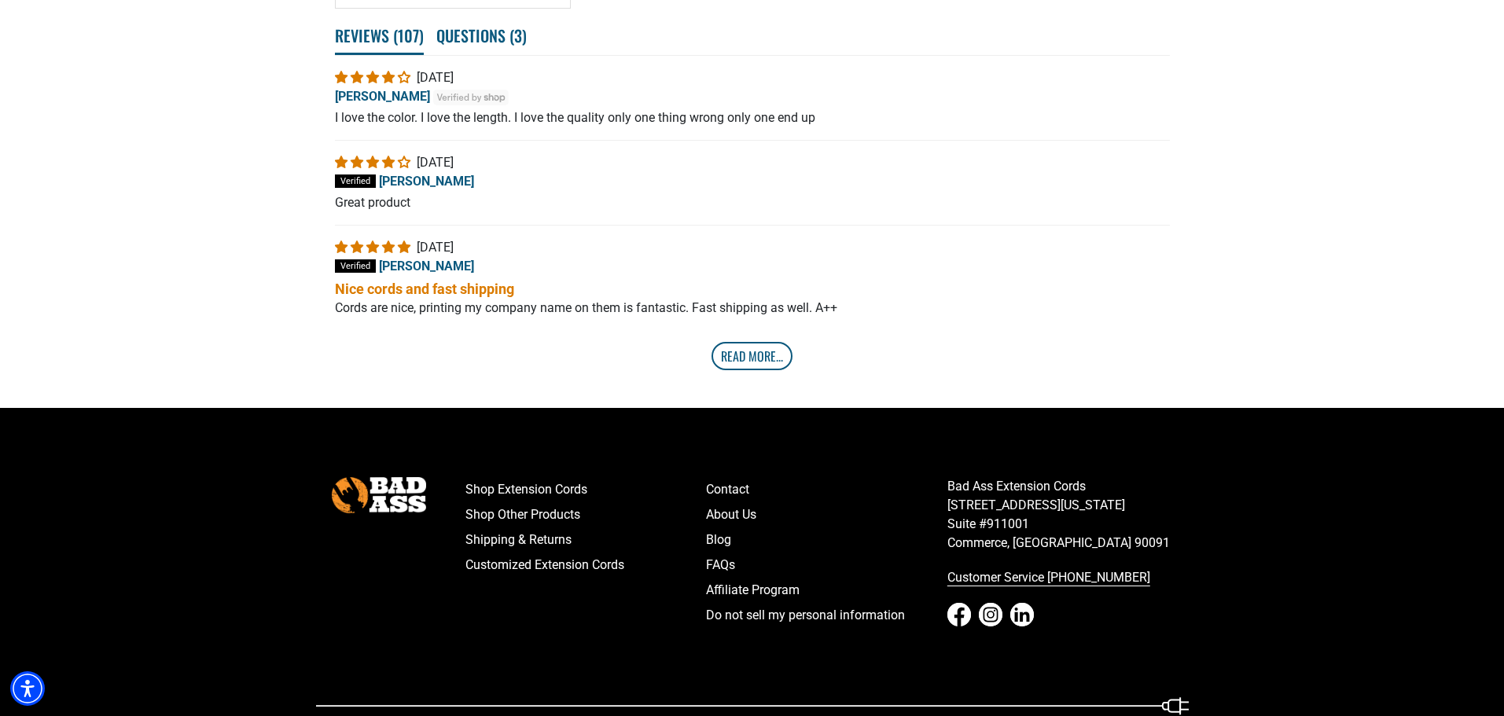
click at [754, 357] on link "Read More..." at bounding box center [752, 356] width 81 height 28
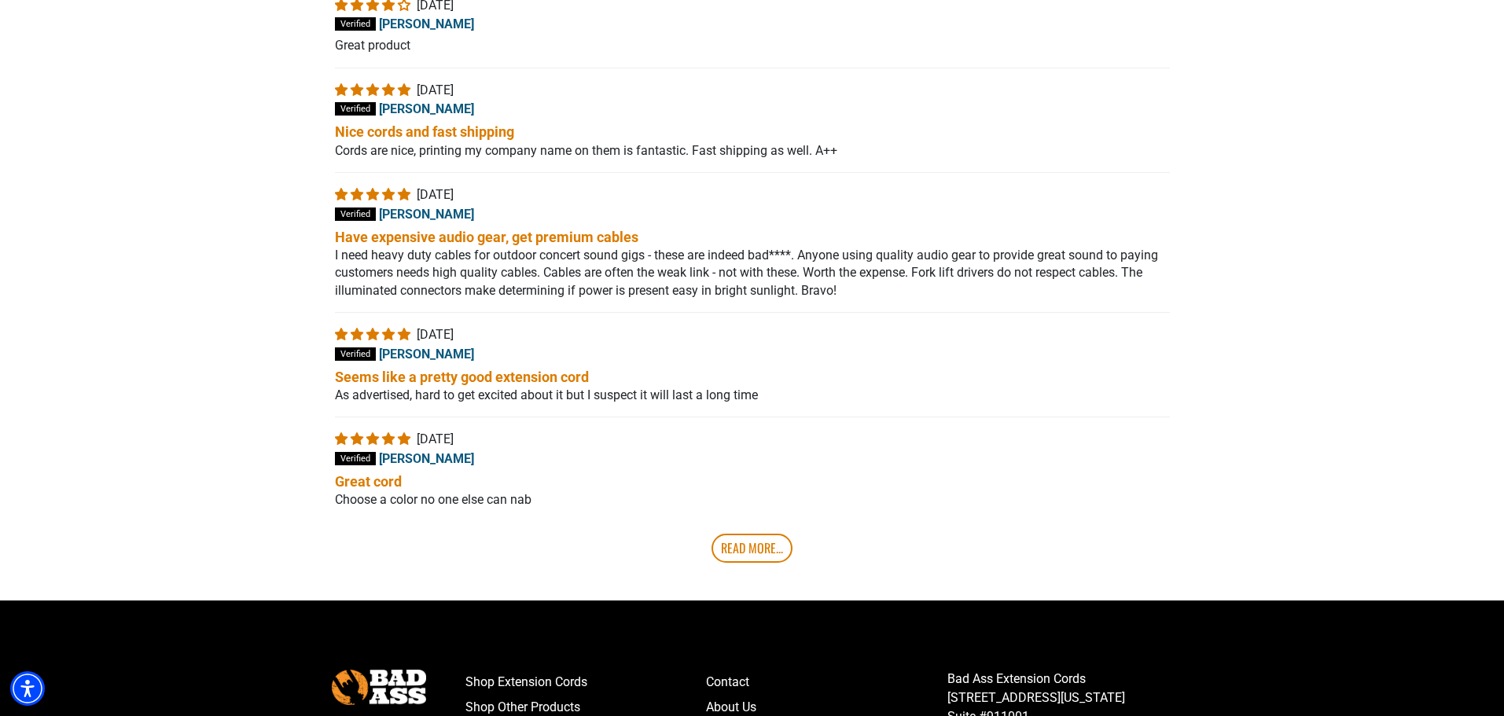
scroll to position [3332, 0]
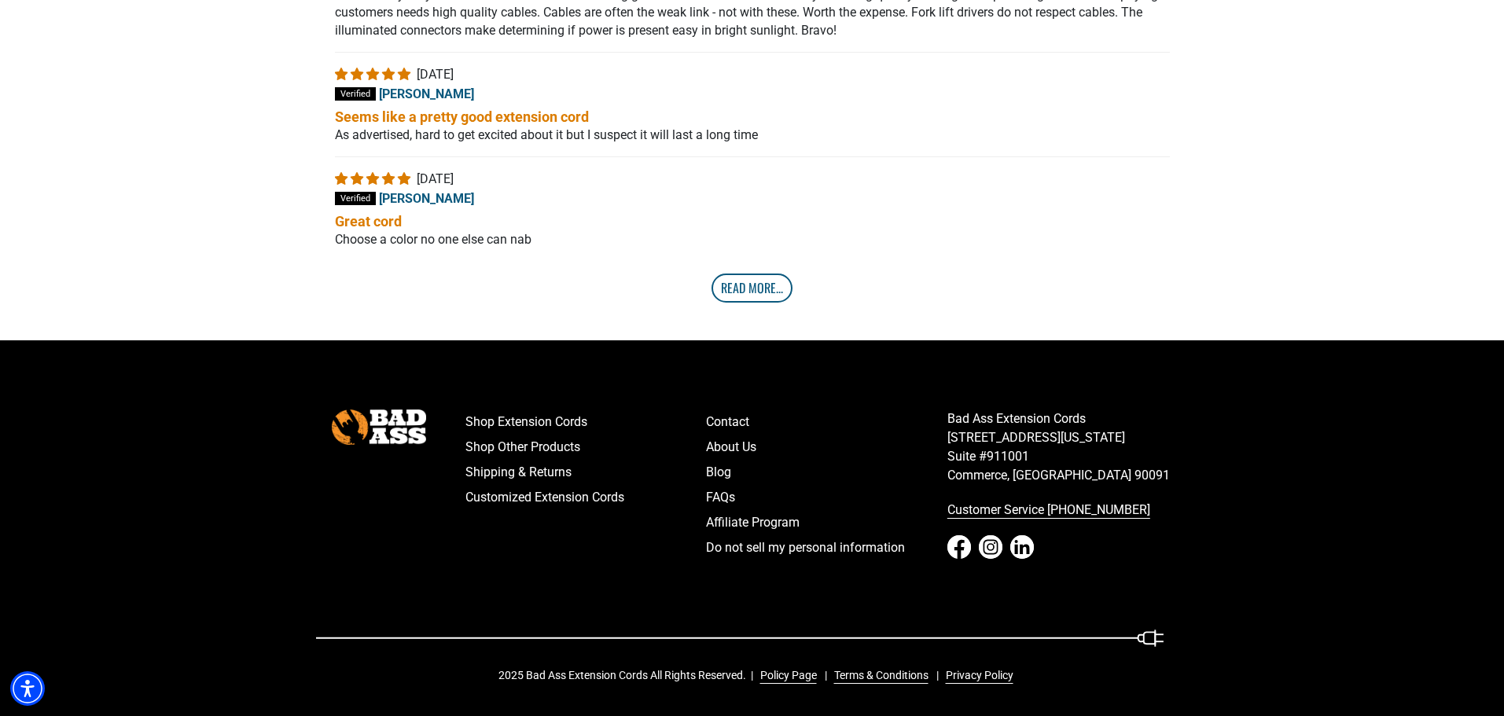
click at [753, 293] on link "Read More..." at bounding box center [752, 288] width 81 height 28
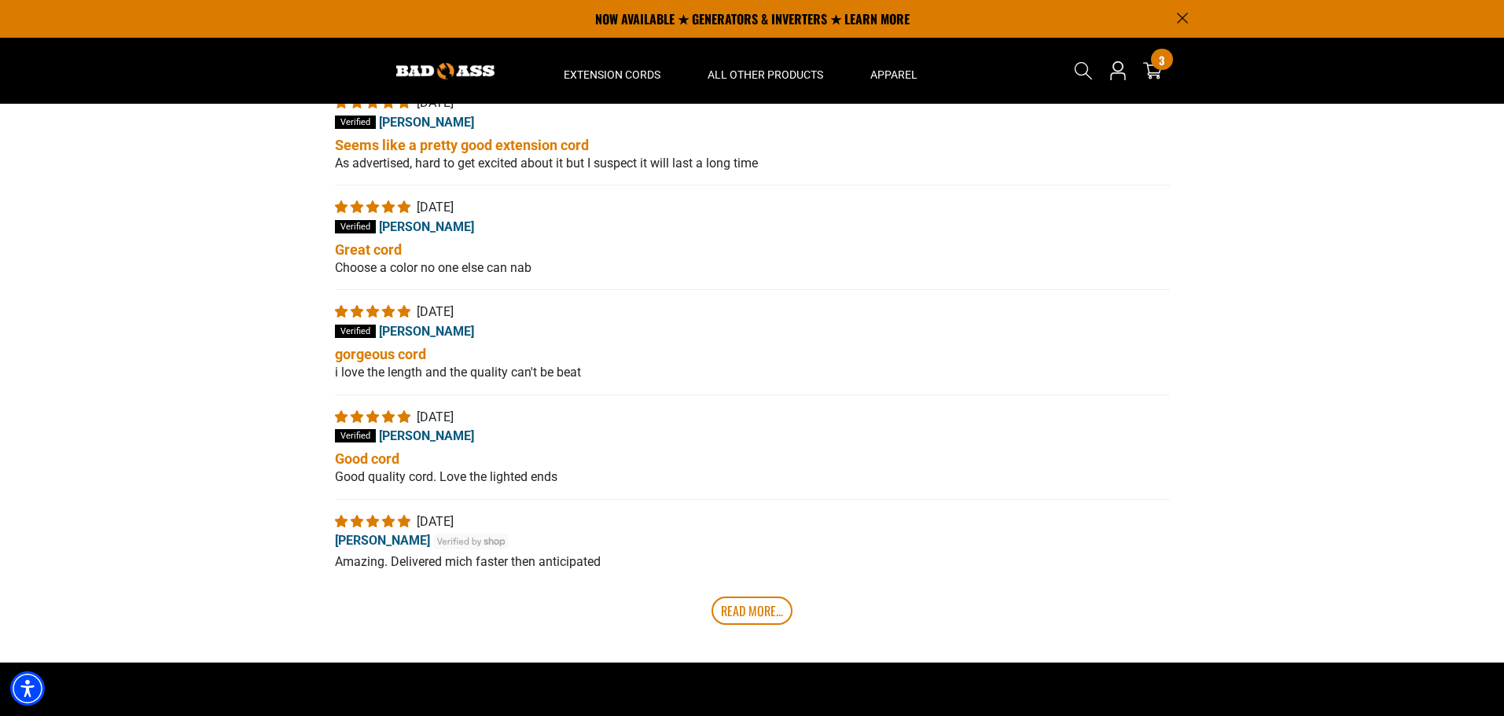
click at [1015, 332] on div "k [DATE] [PERSON_NAME]" at bounding box center [752, 322] width 835 height 38
